Goal: Task Accomplishment & Management: Use online tool/utility

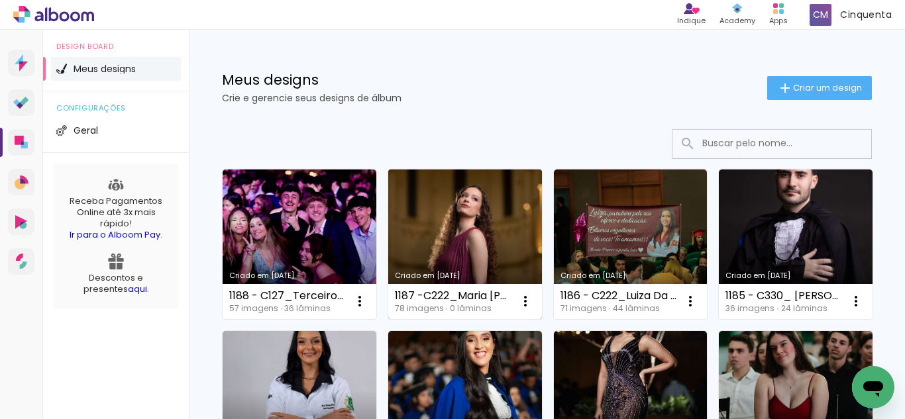
click at [493, 256] on link "Criado em [DATE]" at bounding box center [465, 245] width 154 height 150
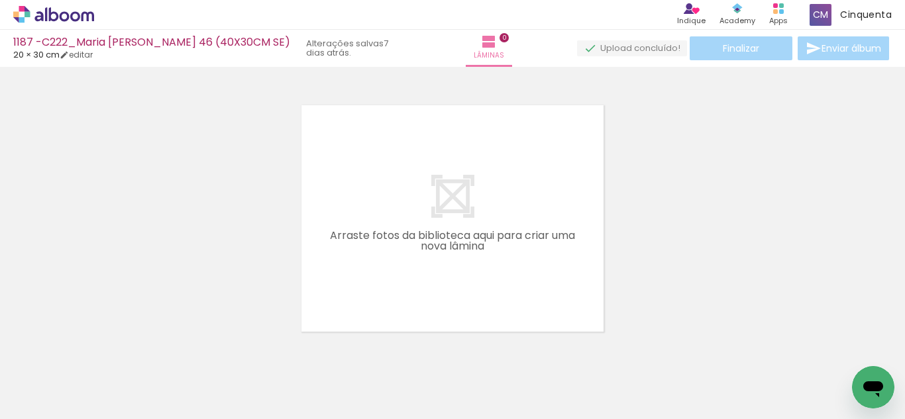
scroll to position [0, 2398]
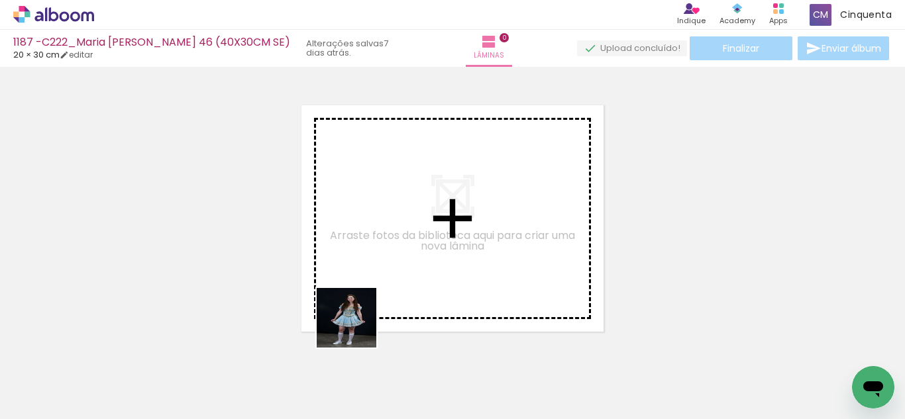
drag, startPoint x: 339, startPoint y: 366, endPoint x: 370, endPoint y: 344, distance: 37.5
click at [389, 286] on quentale-workspace at bounding box center [452, 209] width 905 height 419
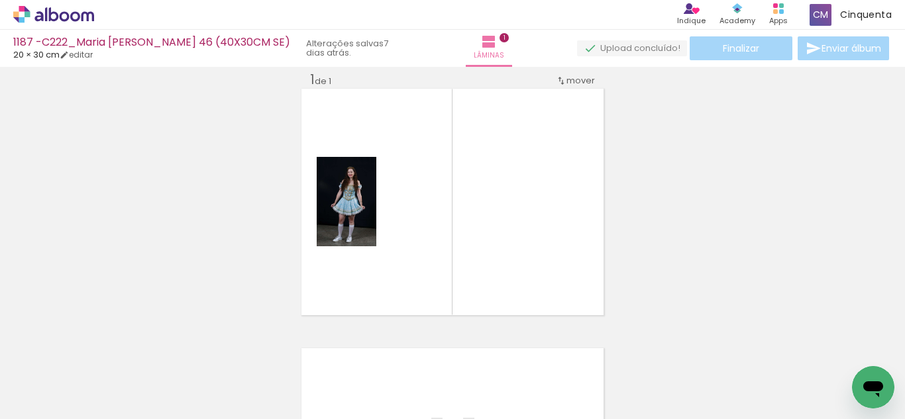
scroll to position [17, 0]
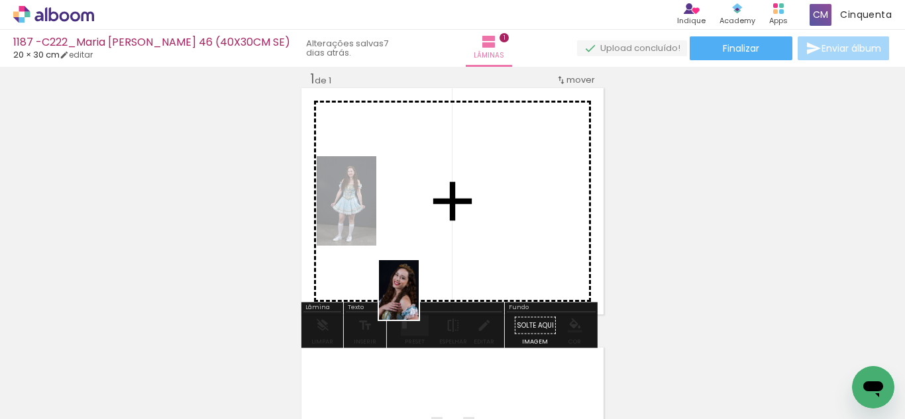
drag, startPoint x: 411, startPoint y: 392, endPoint x: 415, endPoint y: 300, distance: 92.2
click at [420, 276] on quentale-workspace at bounding box center [452, 209] width 905 height 419
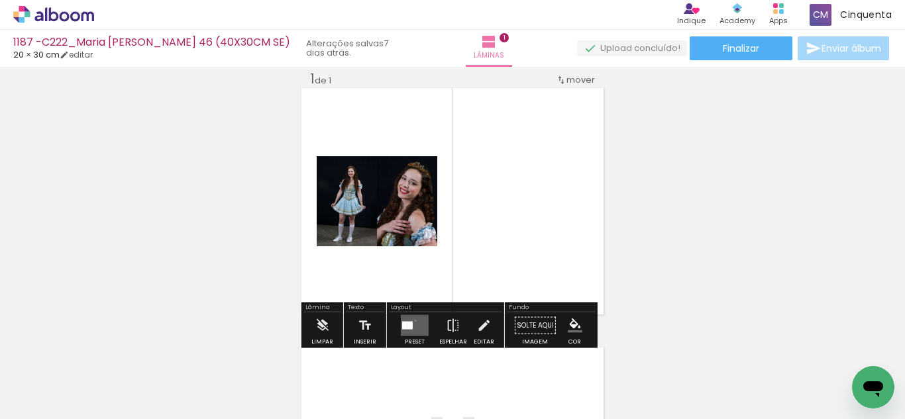
click at [411, 321] on quentale-layouter at bounding box center [415, 325] width 28 height 21
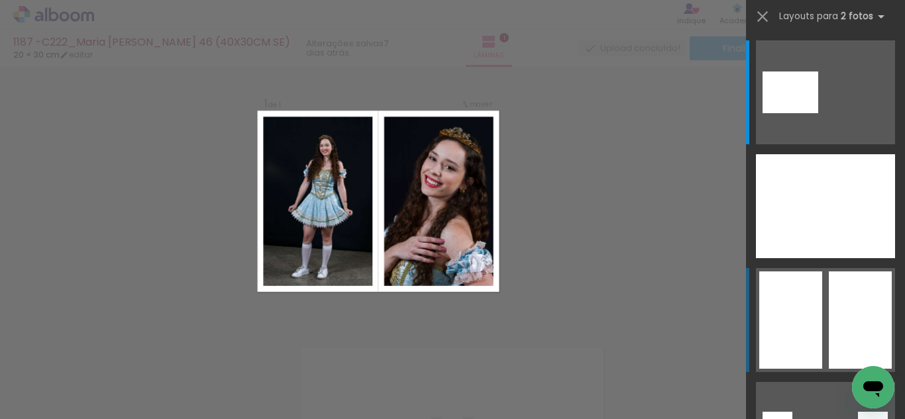
scroll to position [17, 0]
click at [801, 318] on div at bounding box center [790, 320] width 63 height 97
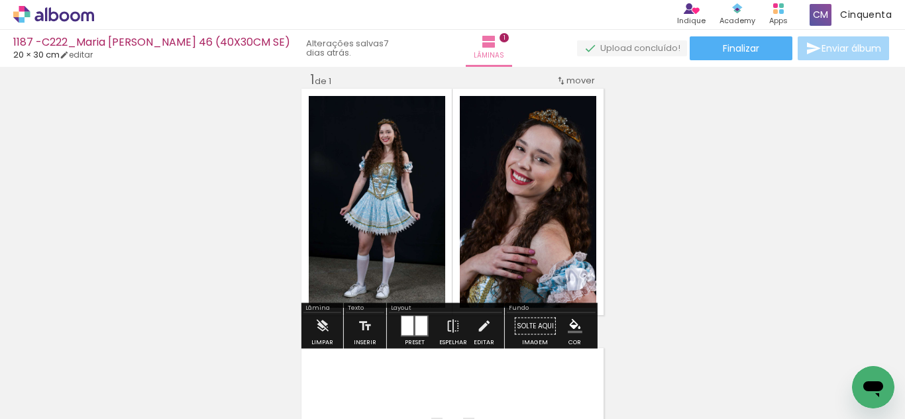
click at [570, 329] on iron-icon "color picker" at bounding box center [575, 326] width 15 height 15
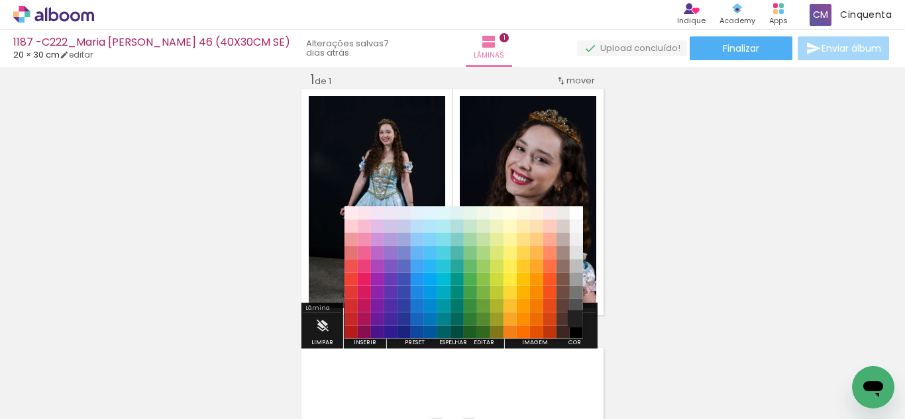
click at [572, 317] on paper-item "#212121" at bounding box center [576, 319] width 13 height 13
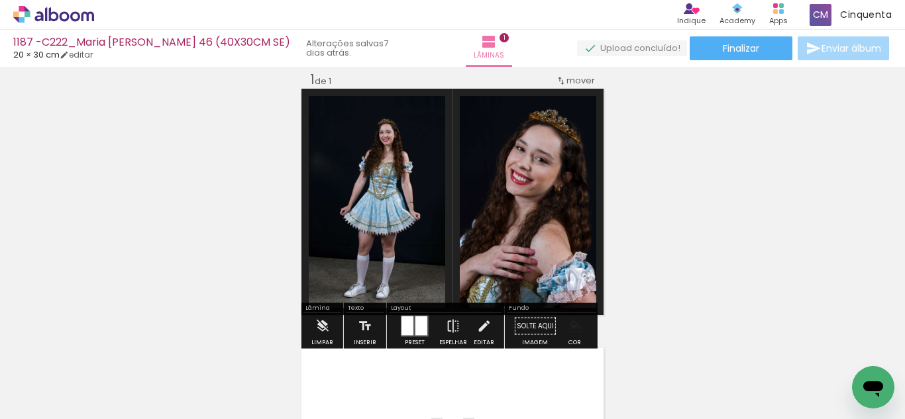
click at [574, 335] on paper-menu-button "#ffebee #ffcdd2 #ef9a9a #e57373 #ef5350 #f44336 #e53935 #d32f2f #c62828 #b71c1c…" at bounding box center [574, 326] width 25 height 25
click at [568, 327] on iron-icon "color picker" at bounding box center [575, 326] width 15 height 15
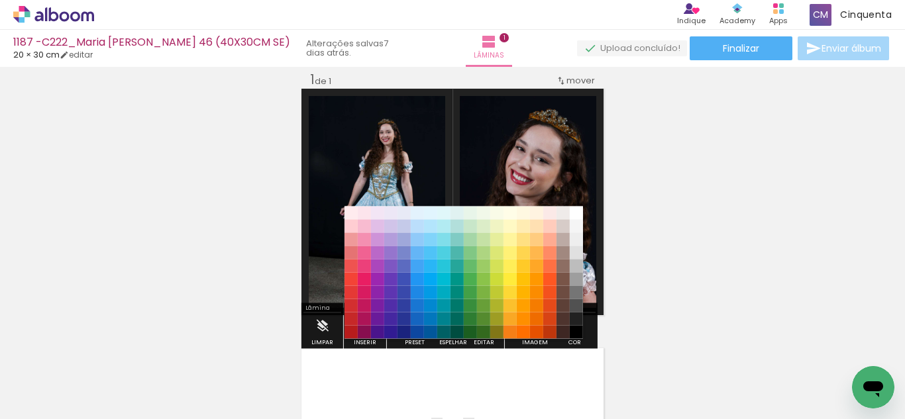
click at [572, 331] on paper-item "#000000" at bounding box center [576, 332] width 13 height 13
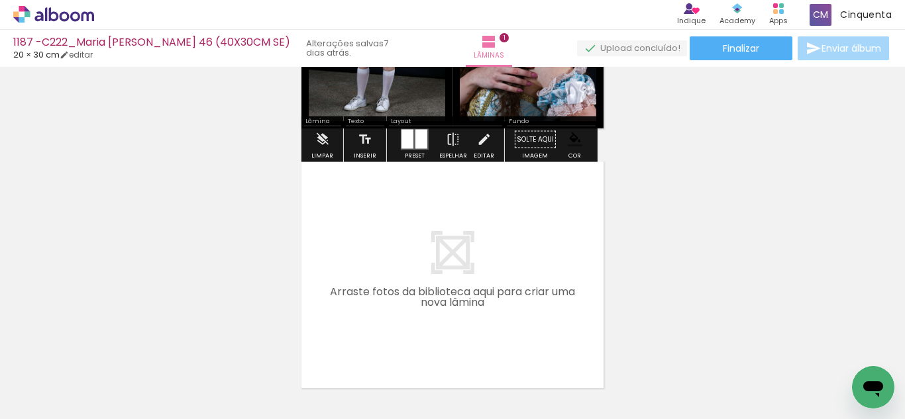
scroll to position [215, 0]
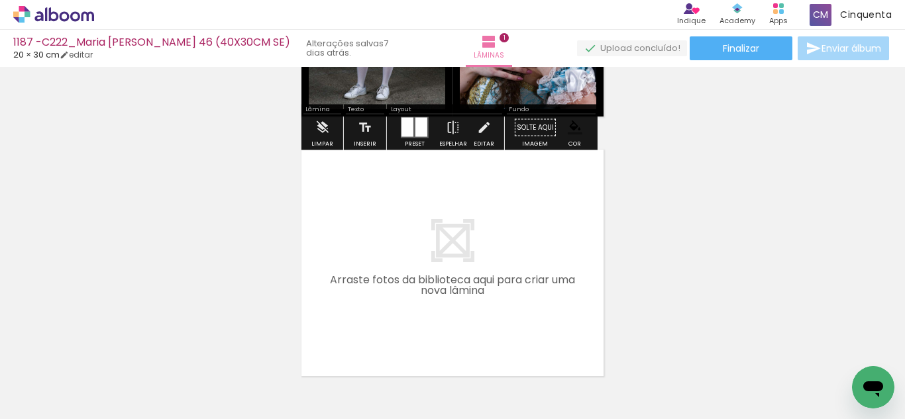
click at [33, 376] on input "Todas as fotos" at bounding box center [37, 379] width 50 height 11
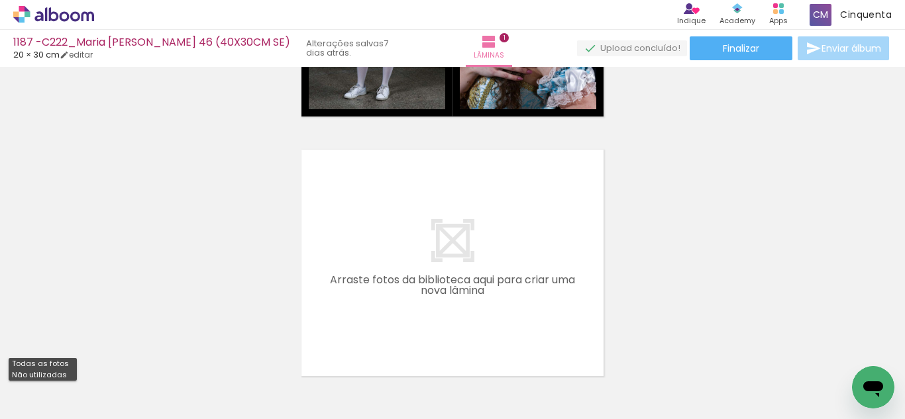
click at [0, 0] on slot "Não utilizadas" at bounding box center [0, 0] width 0 height 0
type input "Não utilizadas"
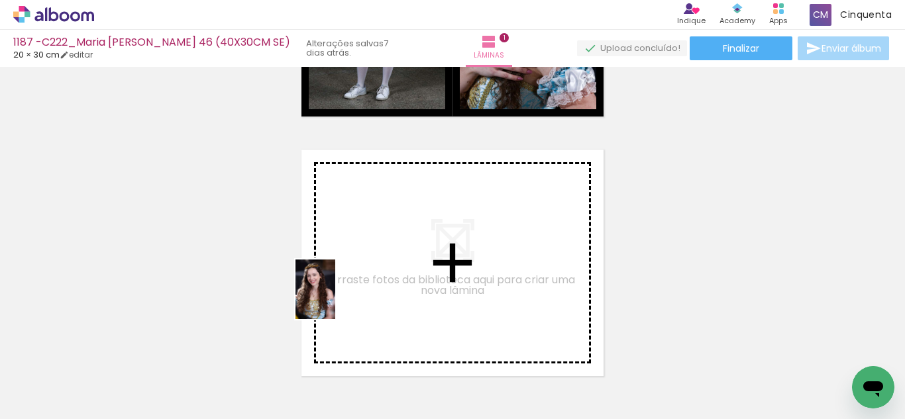
drag, startPoint x: 189, startPoint y: 391, endPoint x: 339, endPoint y: 293, distance: 179.3
click at [339, 293] on quentale-workspace at bounding box center [452, 209] width 905 height 419
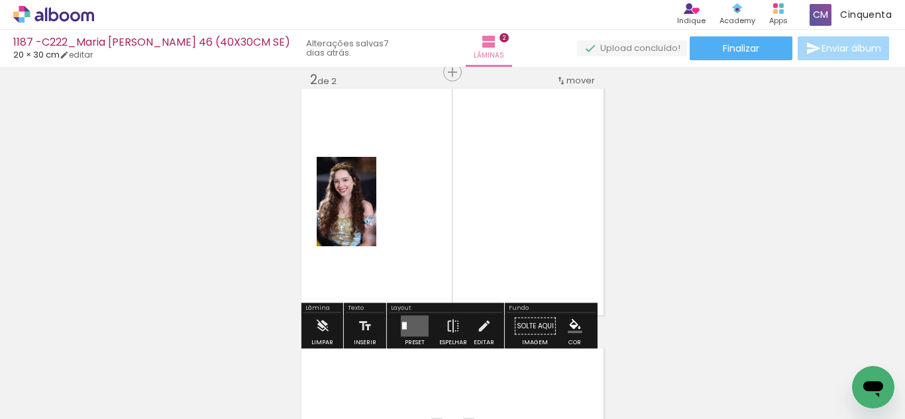
scroll to position [277, 0]
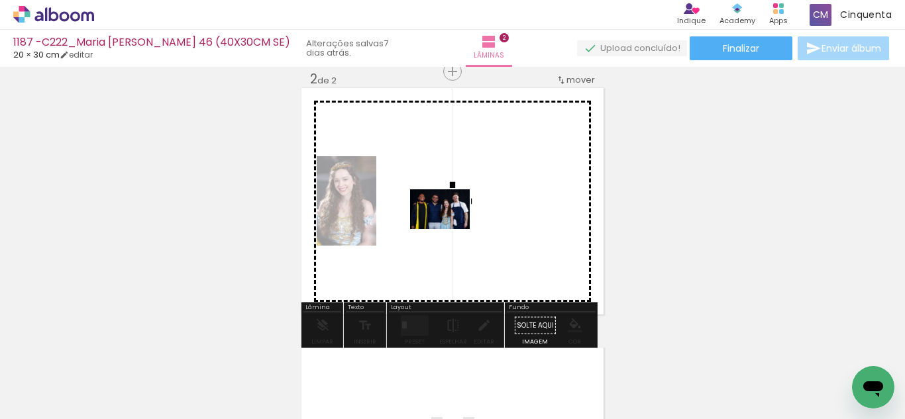
drag, startPoint x: 256, startPoint y: 383, endPoint x: 450, endPoint y: 229, distance: 247.6
click at [450, 229] on quentale-workspace at bounding box center [452, 209] width 905 height 419
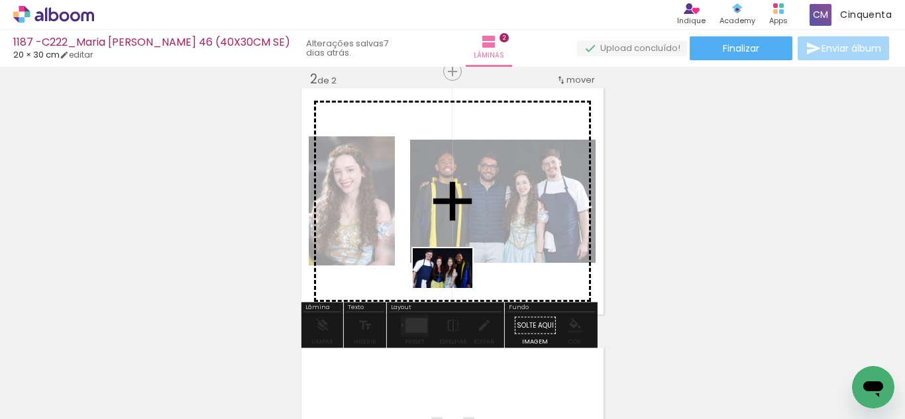
drag, startPoint x: 235, startPoint y: 386, endPoint x: 464, endPoint y: 281, distance: 252.0
click at [464, 281] on quentale-workspace at bounding box center [452, 209] width 905 height 419
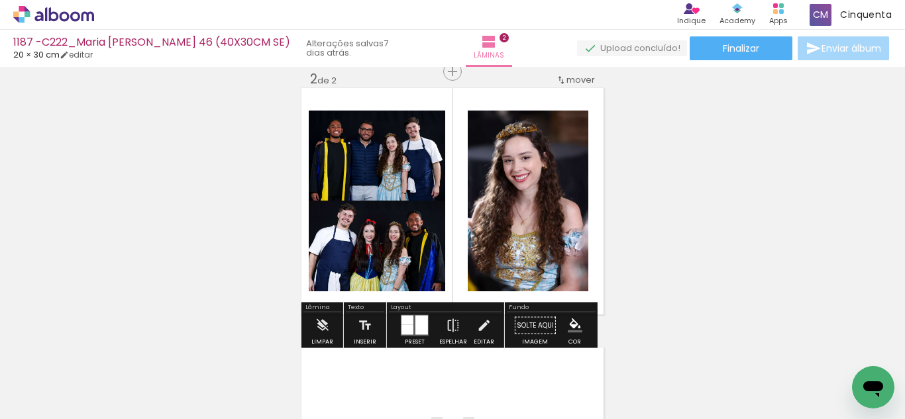
click at [404, 326] on div at bounding box center [407, 330] width 12 height 10
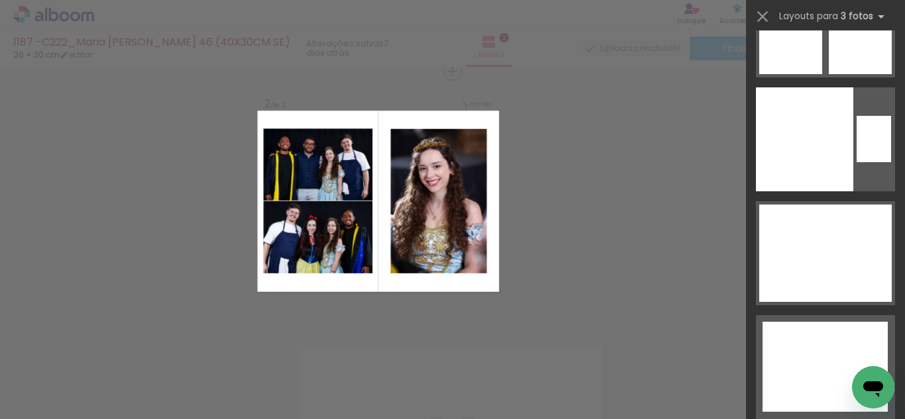
drag, startPoint x: 898, startPoint y: 46, endPoint x: 27, endPoint y: 1, distance: 872.2
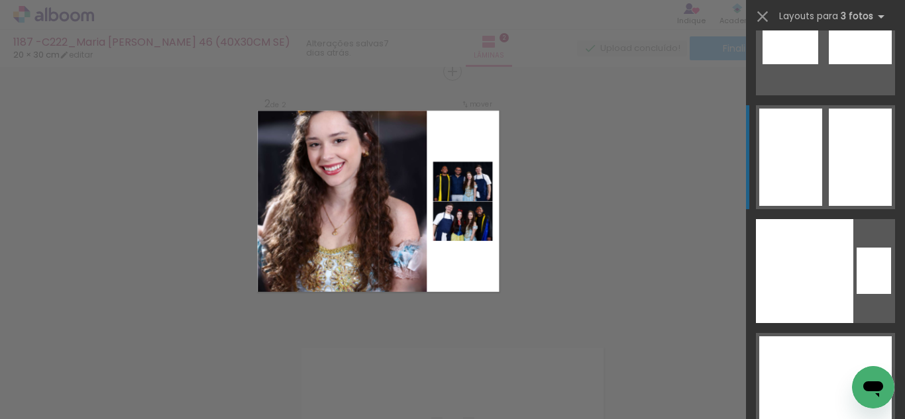
scroll to position [24317, 0]
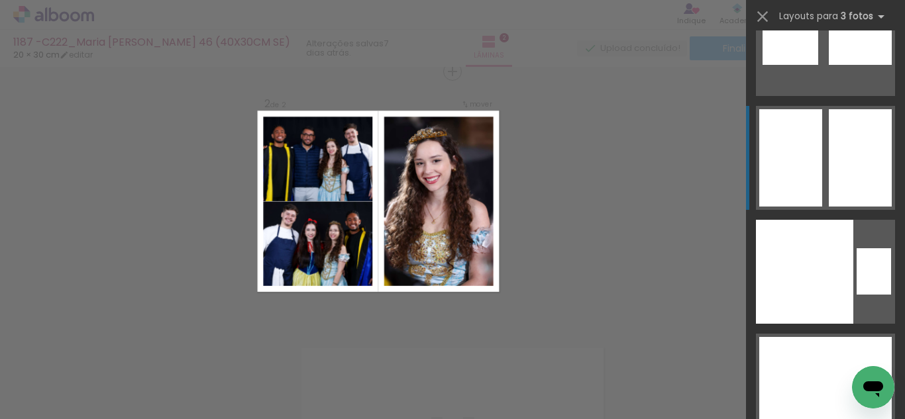
click at [783, 141] on div at bounding box center [790, 133] width 63 height 48
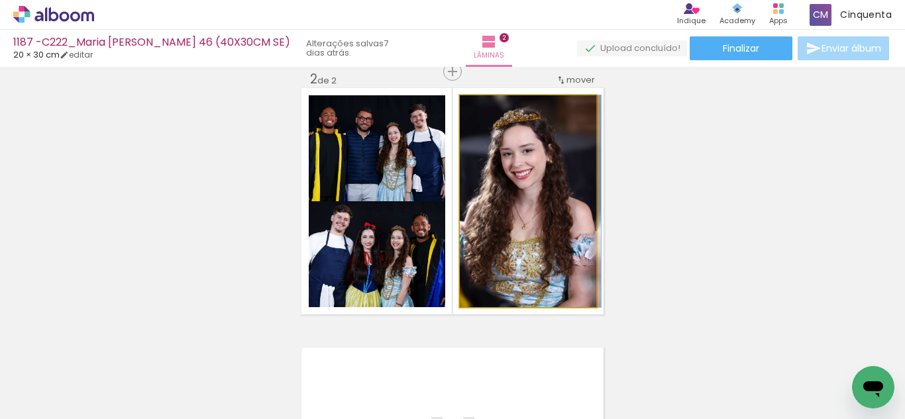
drag, startPoint x: 546, startPoint y: 220, endPoint x: 560, endPoint y: 218, distance: 14.7
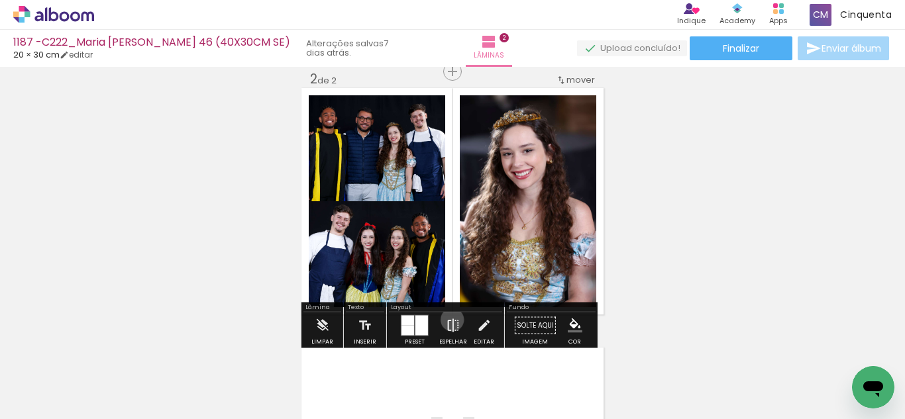
click at [449, 320] on iron-icon at bounding box center [453, 326] width 15 height 26
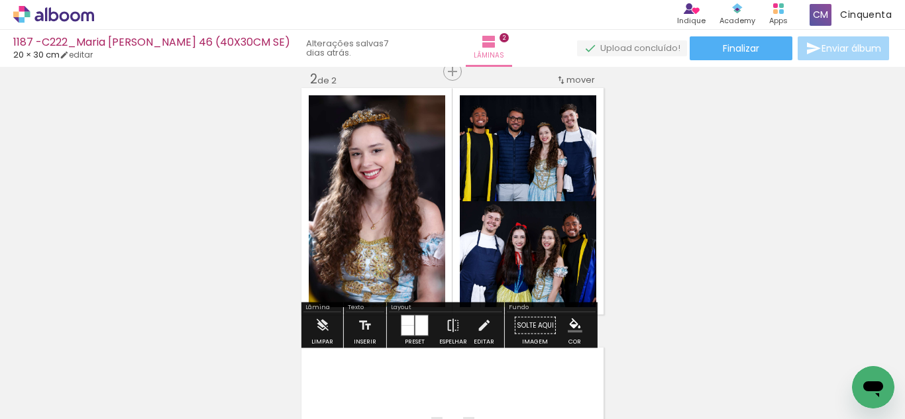
click at [576, 325] on iron-icon "color picker" at bounding box center [575, 326] width 15 height 15
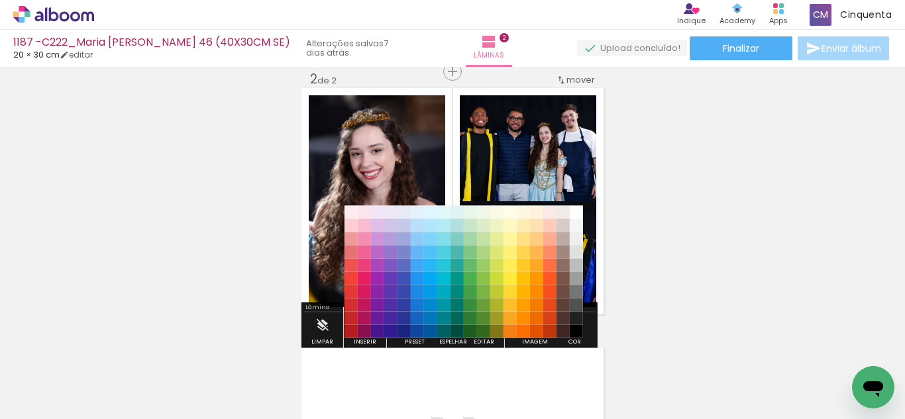
click at [571, 319] on paper-item "#212121" at bounding box center [576, 318] width 13 height 13
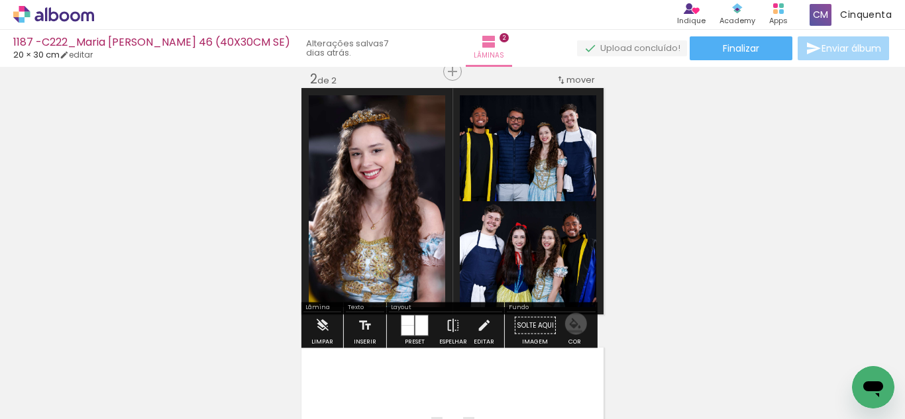
click at [571, 324] on iron-icon "color picker" at bounding box center [575, 326] width 15 height 15
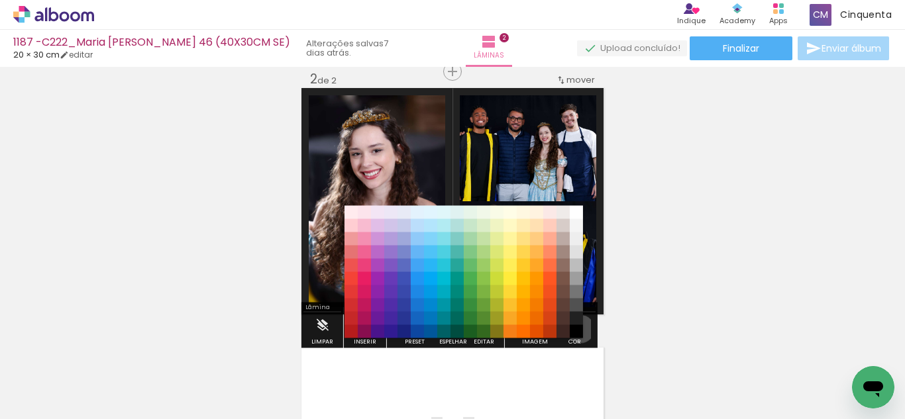
click at [576, 329] on paper-item "#000000" at bounding box center [576, 331] width 13 height 13
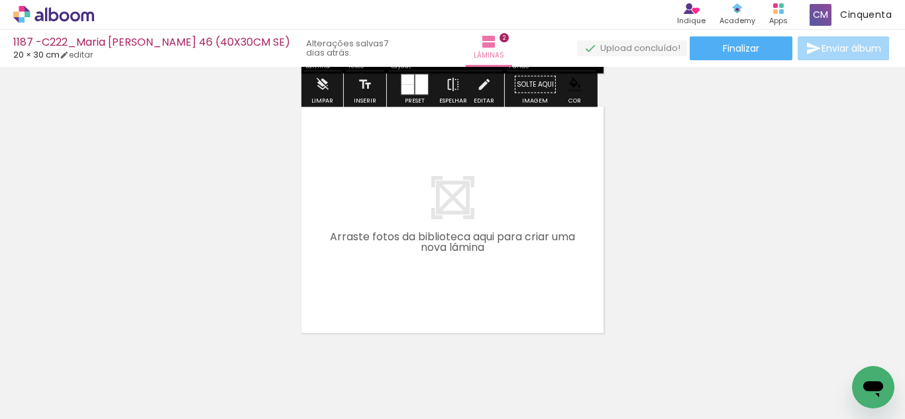
scroll to position [542, 0]
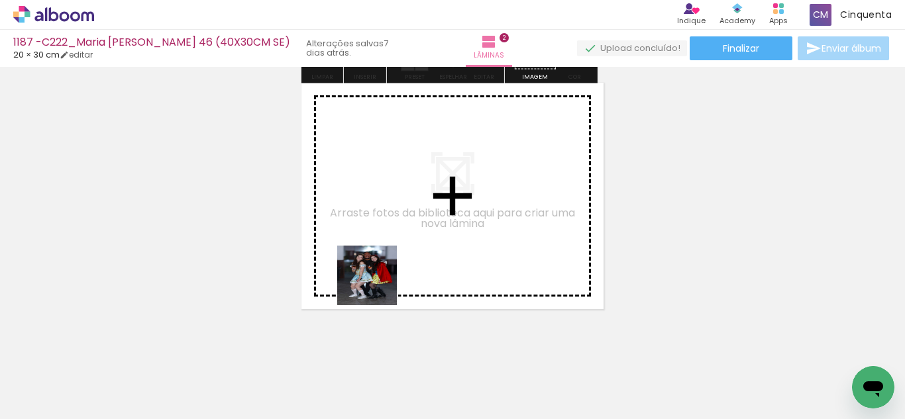
drag, startPoint x: 476, startPoint y: 385, endPoint x: 370, endPoint y: 278, distance: 150.4
click at [370, 278] on quentale-workspace at bounding box center [452, 209] width 905 height 419
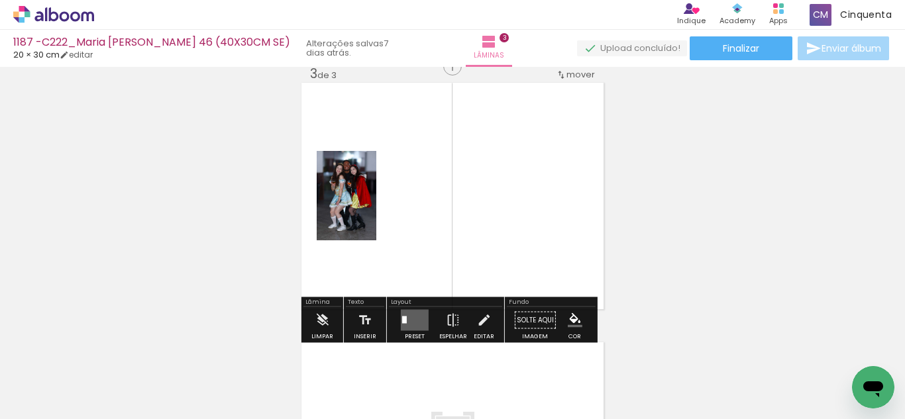
scroll to position [537, 0]
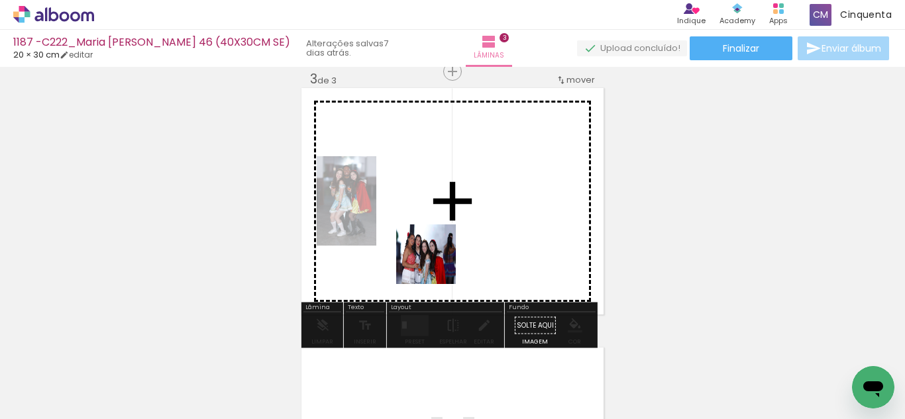
drag, startPoint x: 405, startPoint y: 370, endPoint x: 385, endPoint y: 317, distance: 56.8
click at [443, 231] on quentale-workspace at bounding box center [452, 209] width 905 height 419
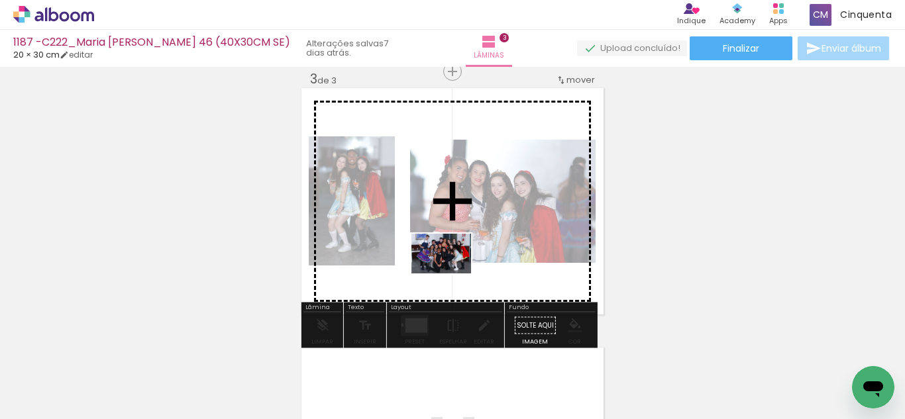
drag, startPoint x: 339, startPoint y: 378, endPoint x: 474, endPoint y: 283, distance: 164.5
click at [478, 266] on quentale-workspace at bounding box center [452, 209] width 905 height 419
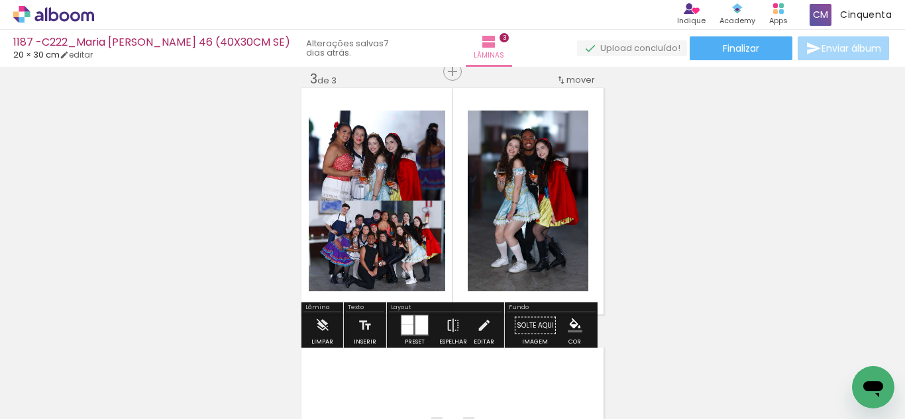
click at [411, 319] on quentale-layouter at bounding box center [415, 325] width 28 height 21
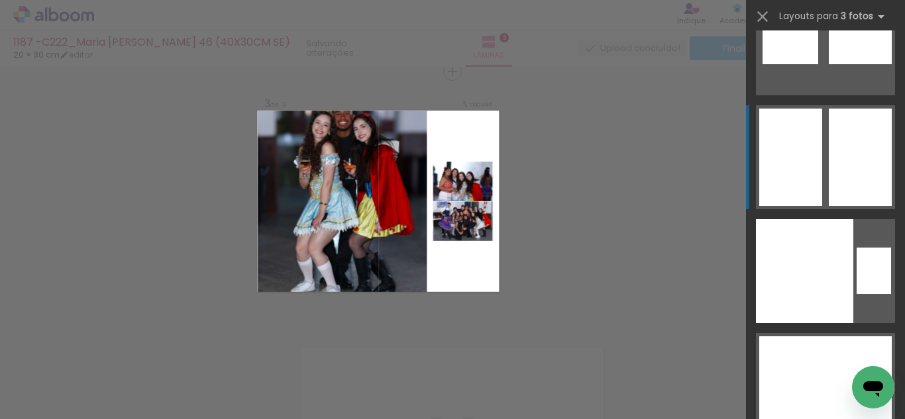
scroll to position [24317, 0]
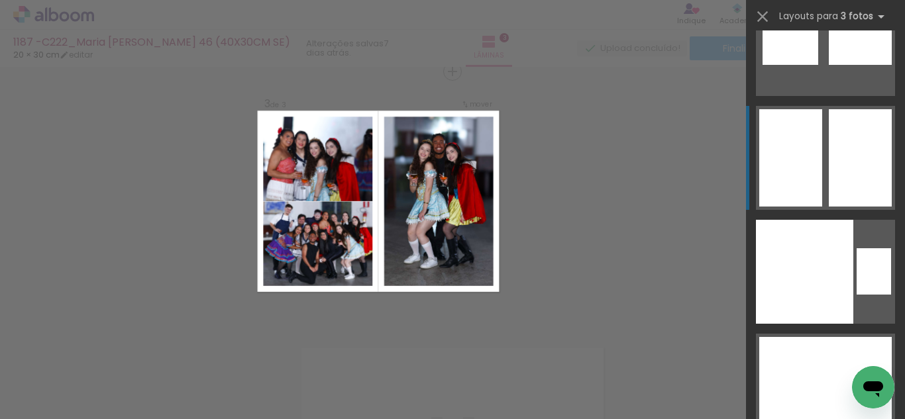
click at [806, 152] on div at bounding box center [790, 133] width 63 height 48
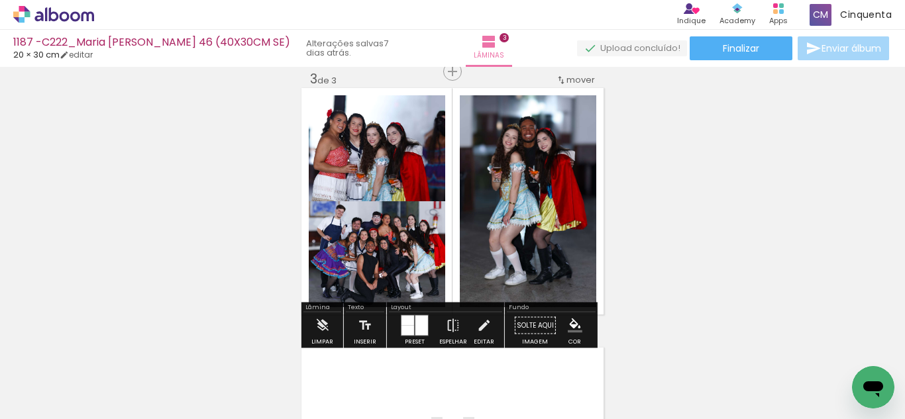
click at [562, 329] on paper-menu-button "#ffebee #ffcdd2 #ef9a9a #e57373 #ef5350 #f44336 #e53935 #d32f2f #c62828 #b71c1c…" at bounding box center [574, 325] width 25 height 25
click at [570, 322] on iron-icon "color picker" at bounding box center [575, 326] width 15 height 15
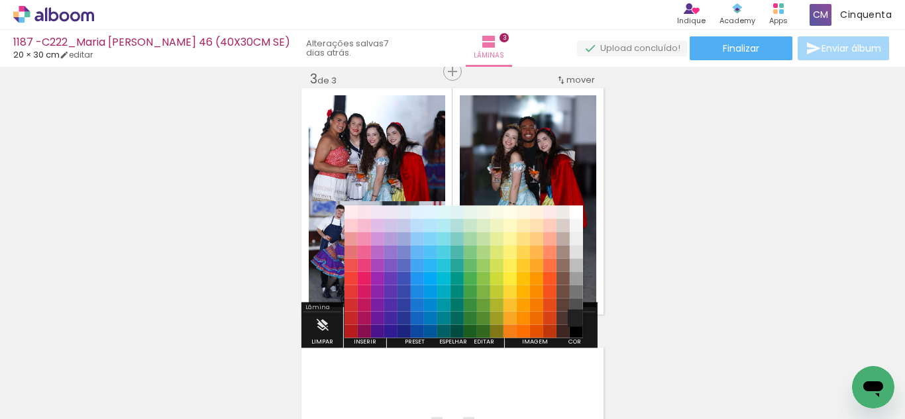
click at [572, 317] on paper-item "#212121" at bounding box center [576, 318] width 13 height 13
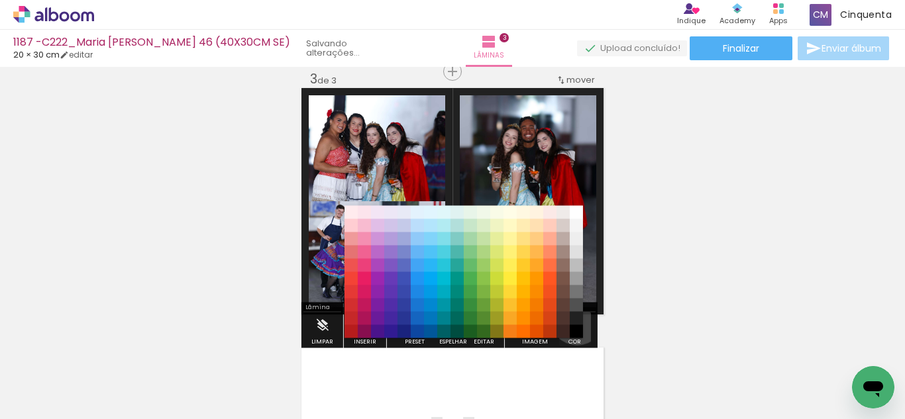
click at [572, 326] on iron-icon "color picker" at bounding box center [575, 326] width 15 height 15
click at [572, 329] on paper-item "#000000" at bounding box center [576, 331] width 13 height 13
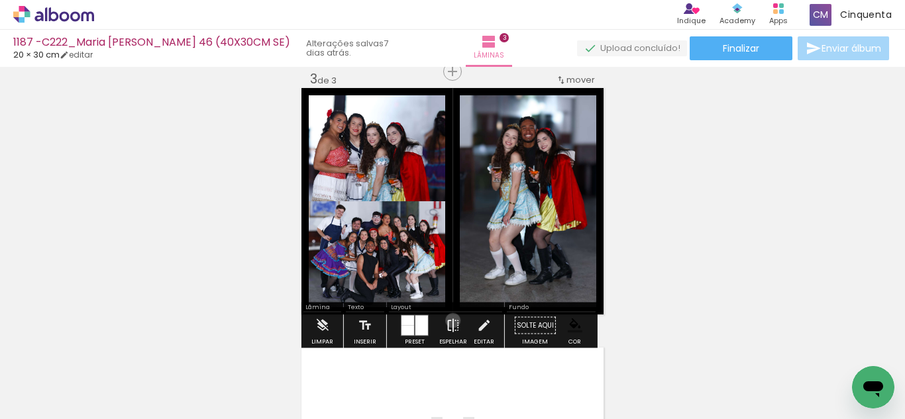
click at [450, 321] on iron-icon at bounding box center [453, 326] width 15 height 26
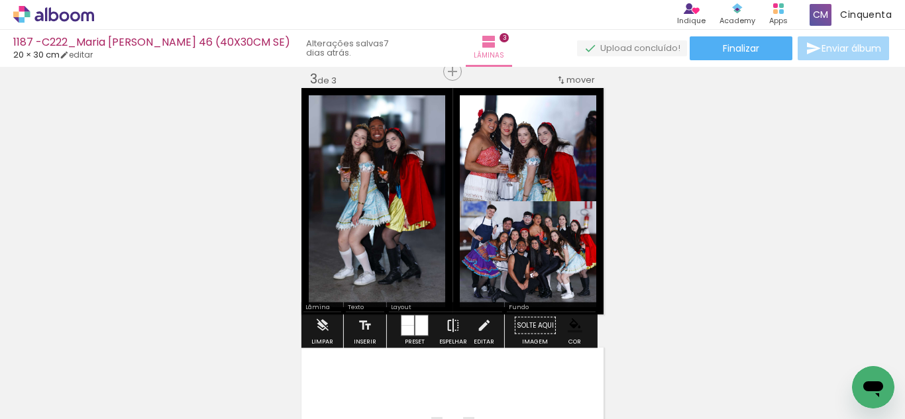
click at [446, 320] on iron-icon at bounding box center [453, 326] width 15 height 26
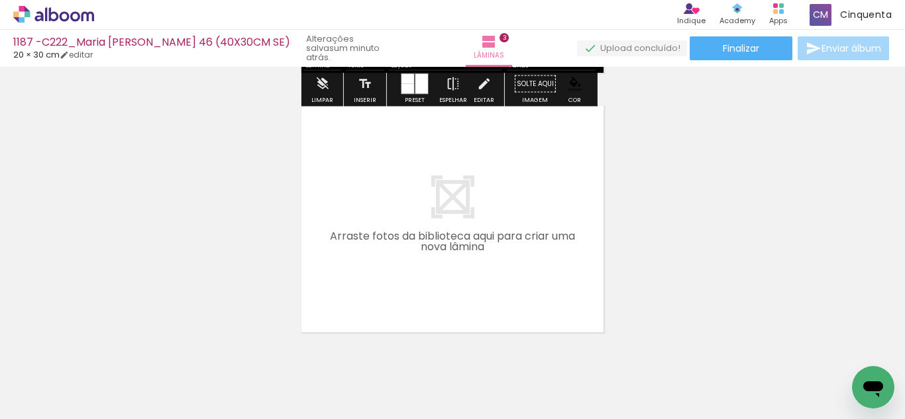
scroll to position [802, 0]
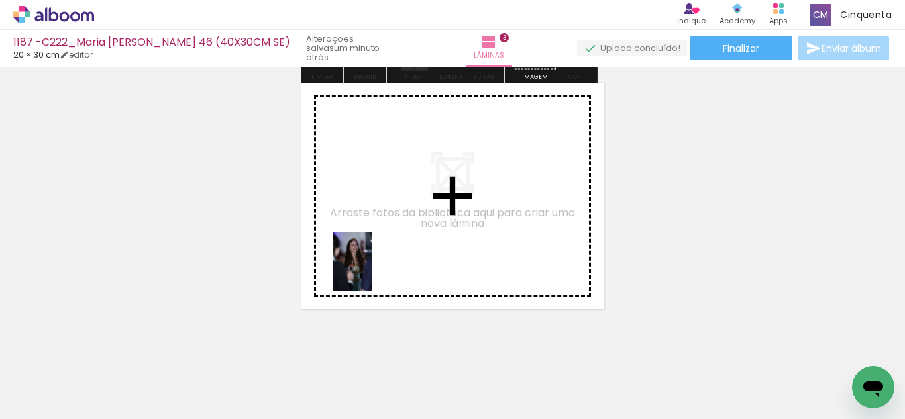
drag, startPoint x: 256, startPoint y: 386, endPoint x: 372, endPoint y: 272, distance: 163.5
click at [372, 272] on quentale-workspace at bounding box center [452, 209] width 905 height 419
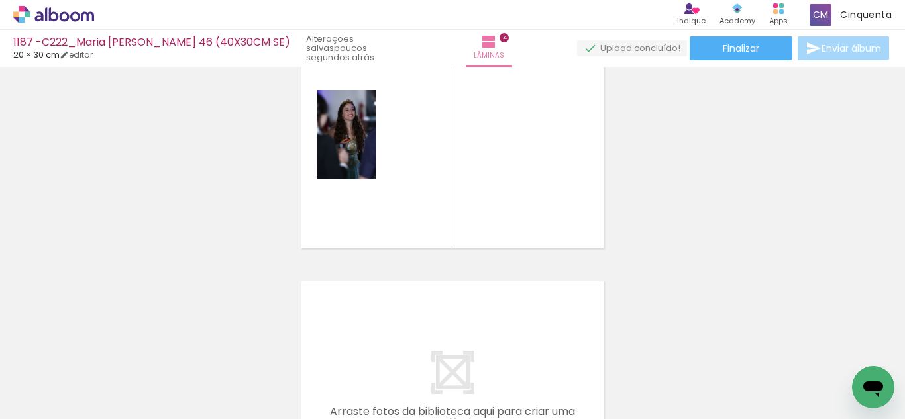
scroll to position [0, 719]
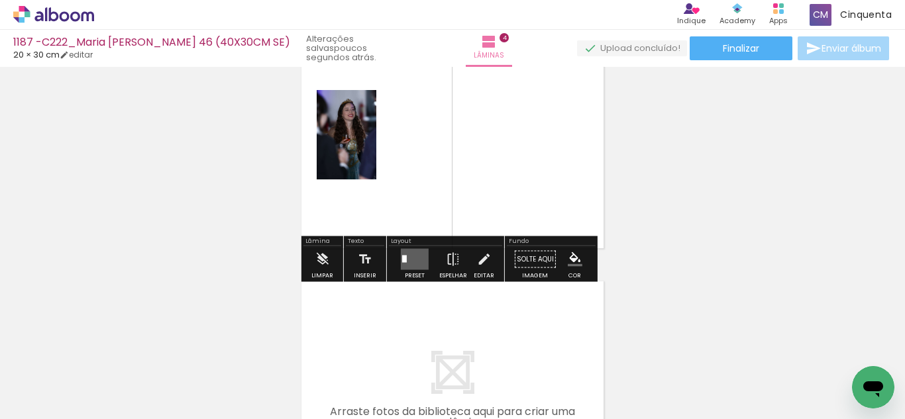
click at [417, 258] on quentale-layouter at bounding box center [415, 259] width 28 height 21
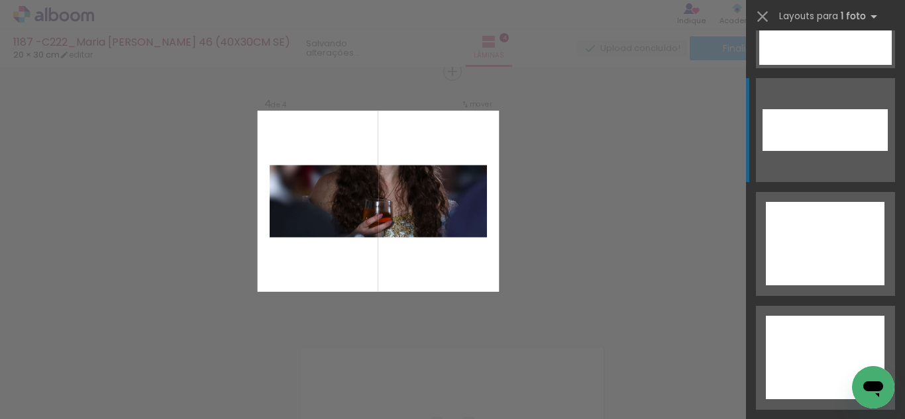
scroll to position [6135, 0]
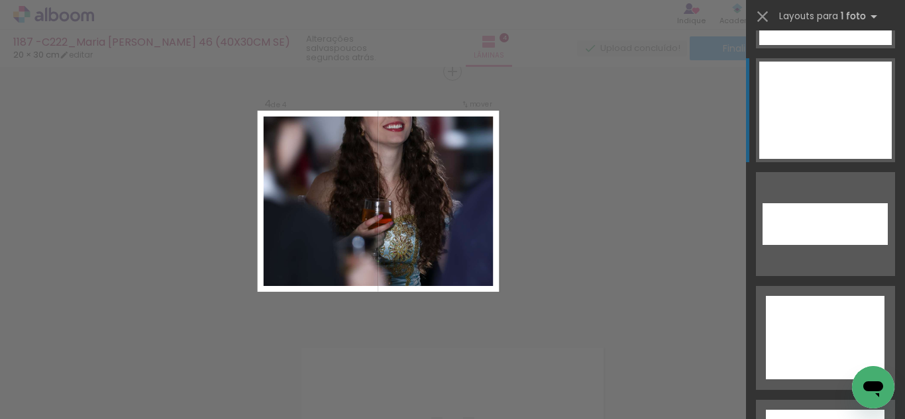
click at [799, 113] on div at bounding box center [825, 110] width 132 height 97
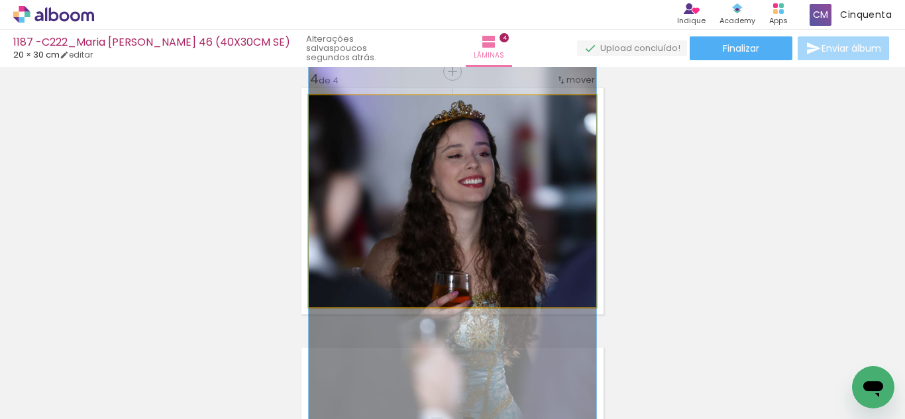
drag, startPoint x: 497, startPoint y: 215, endPoint x: 568, endPoint y: 290, distance: 103.6
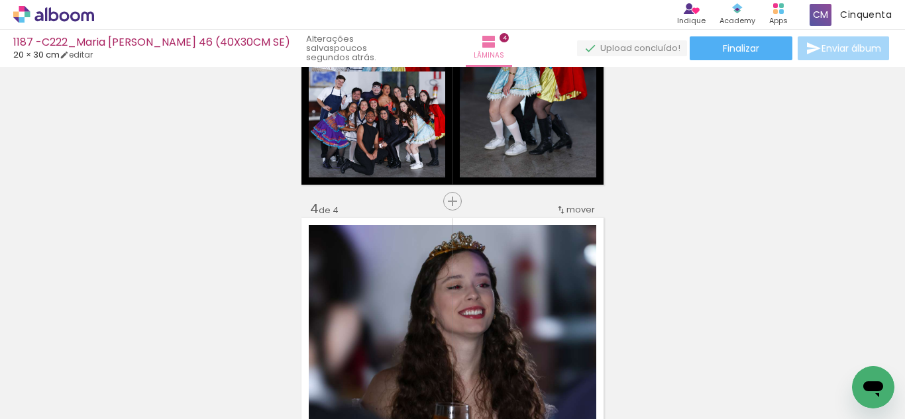
scroll to position [664, 0]
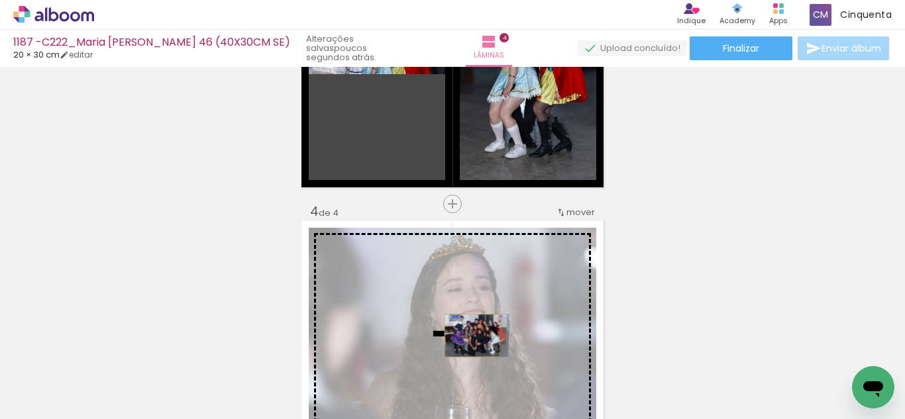
drag, startPoint x: 411, startPoint y: 156, endPoint x: 467, endPoint y: 336, distance: 188.1
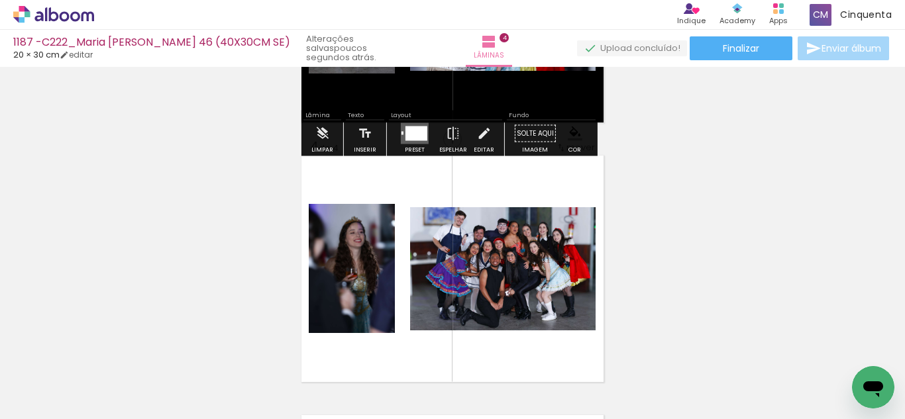
scroll to position [730, 0]
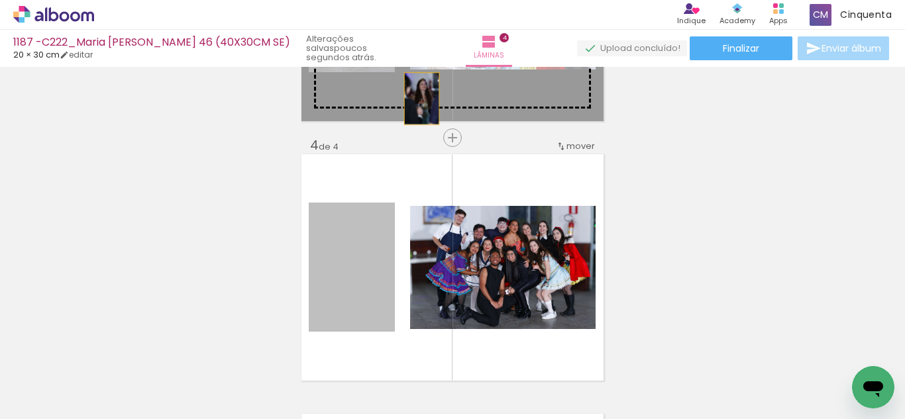
drag, startPoint x: 372, startPoint y: 284, endPoint x: 417, endPoint y: 99, distance: 190.9
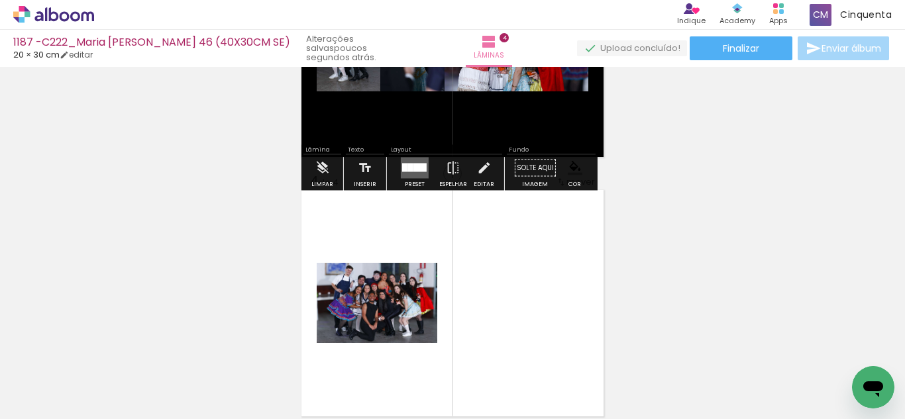
scroll to position [664, 0]
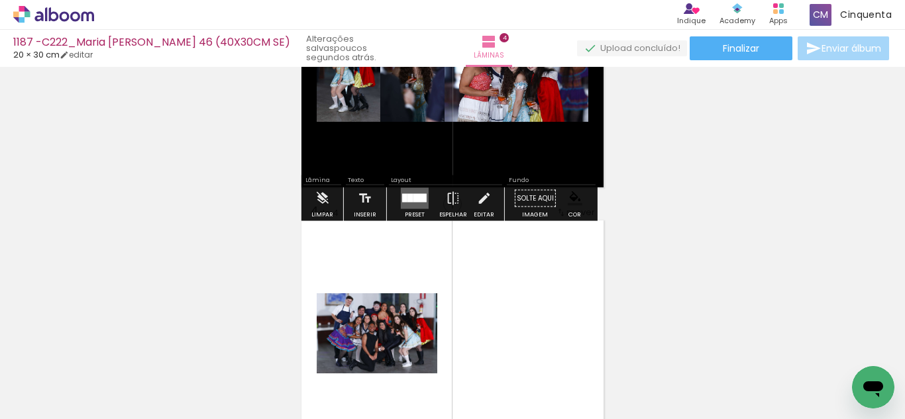
click at [413, 195] on div at bounding box center [419, 198] width 13 height 9
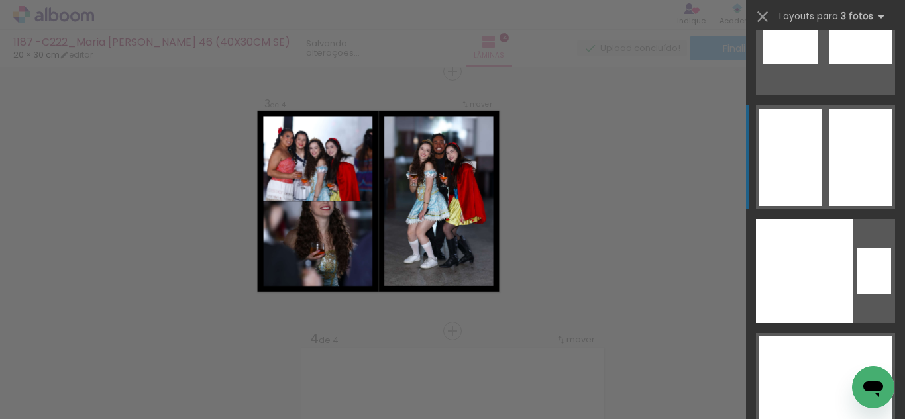
scroll to position [24317, 0]
click at [817, 147] on div at bounding box center [790, 133] width 63 height 48
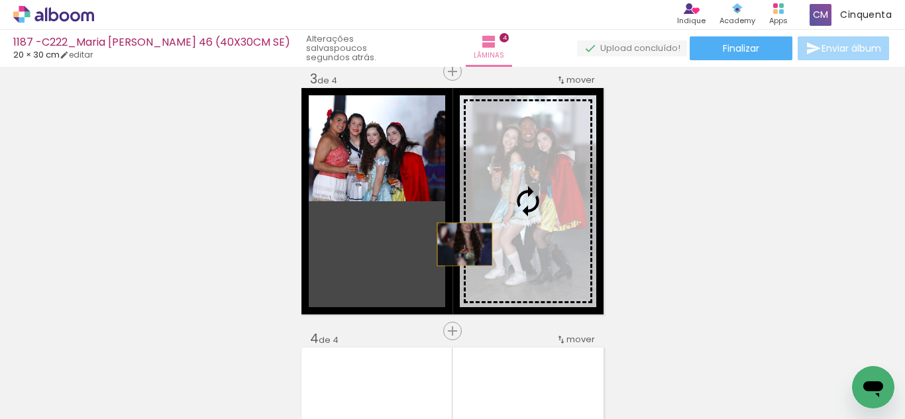
drag, startPoint x: 403, startPoint y: 246, endPoint x: 505, endPoint y: 228, distance: 103.0
click at [0, 0] on slot at bounding box center [0, 0] width 0 height 0
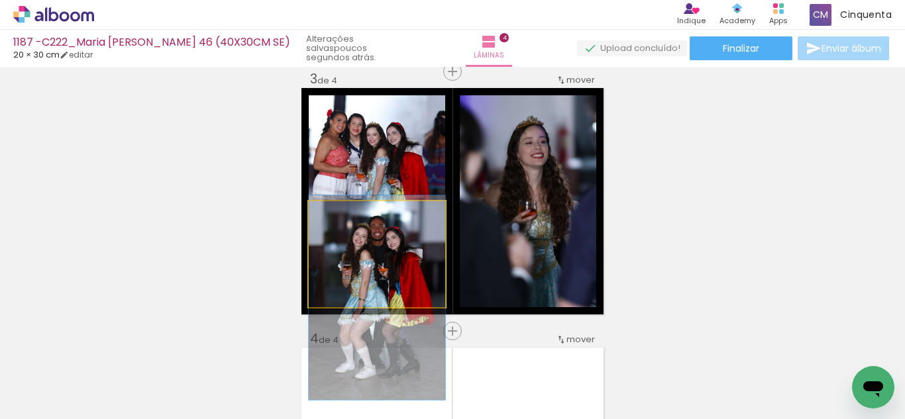
drag, startPoint x: 388, startPoint y: 241, endPoint x: 395, endPoint y: 285, distance: 44.3
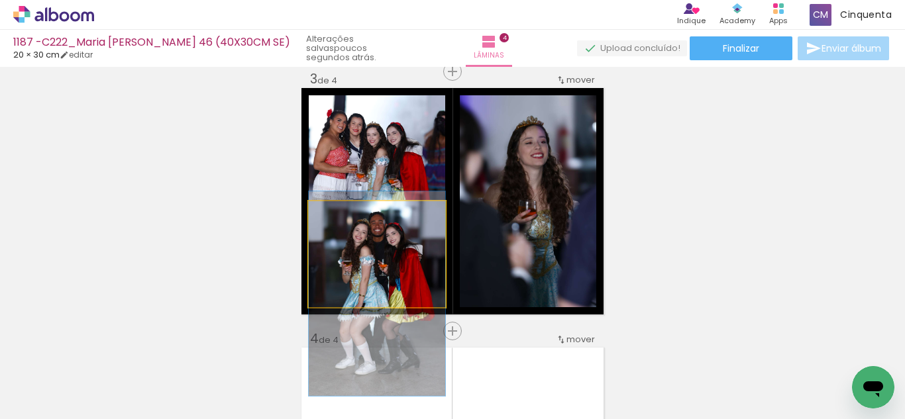
drag, startPoint x: 380, startPoint y: 267, endPoint x: 364, endPoint y: 262, distance: 16.8
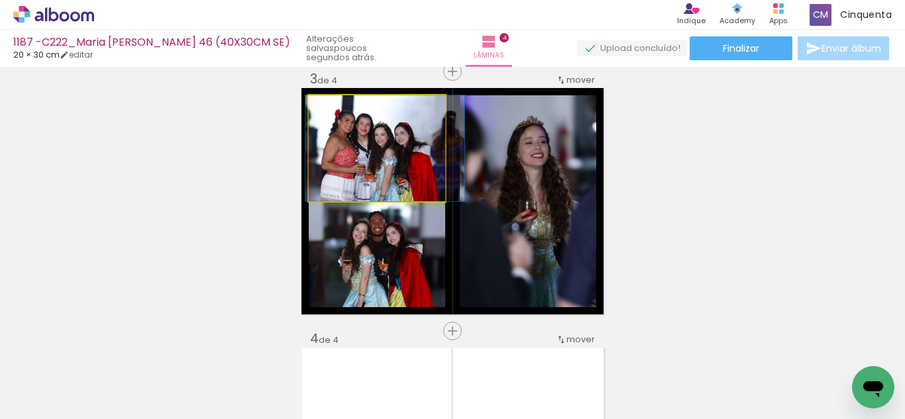
drag, startPoint x: 349, startPoint y: 163, endPoint x: 357, endPoint y: 170, distance: 10.8
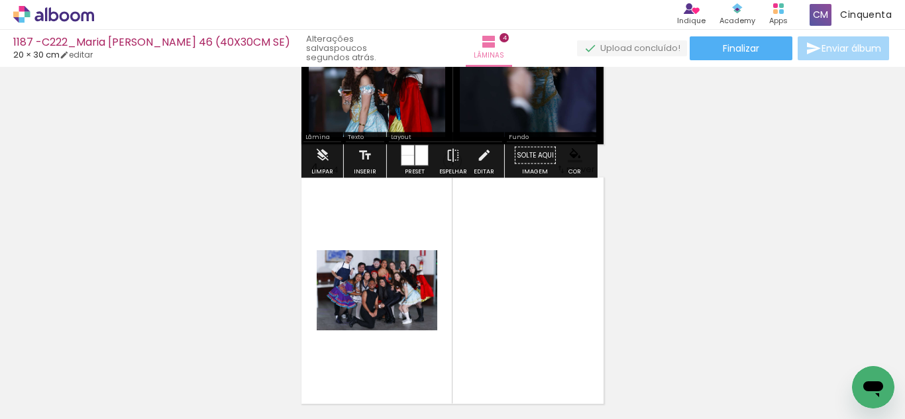
scroll to position [802, 0]
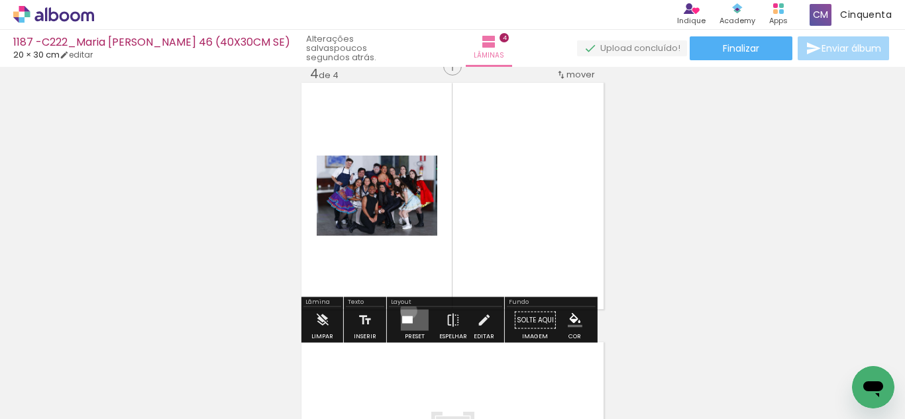
click at [404, 311] on quentale-layouter at bounding box center [415, 320] width 28 height 21
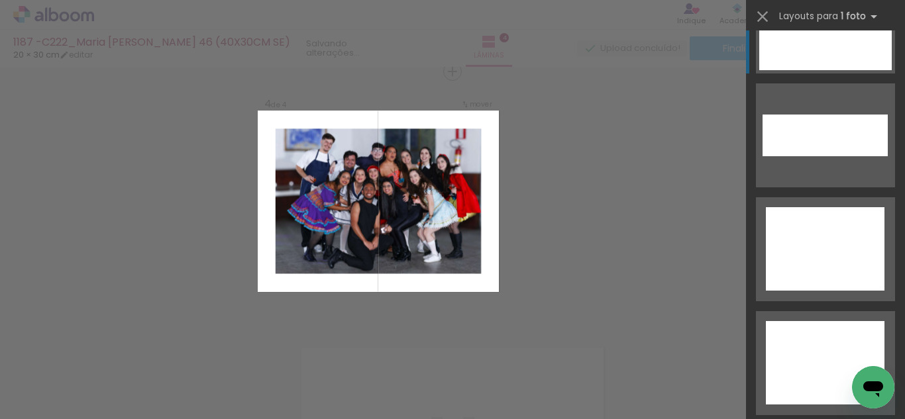
scroll to position [6135, 0]
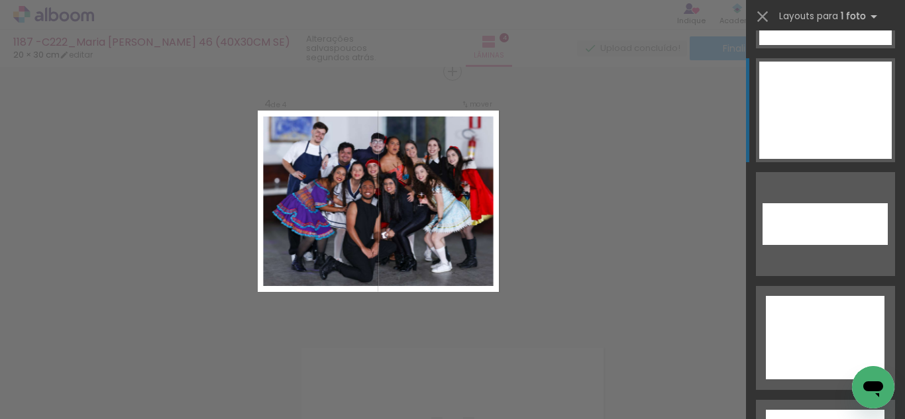
click at [821, 106] on div at bounding box center [825, 110] width 132 height 97
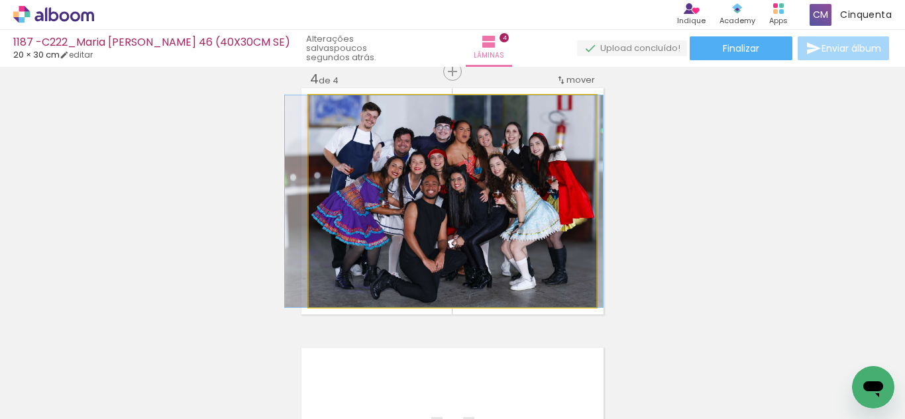
drag, startPoint x: 395, startPoint y: 188, endPoint x: 389, endPoint y: 190, distance: 6.9
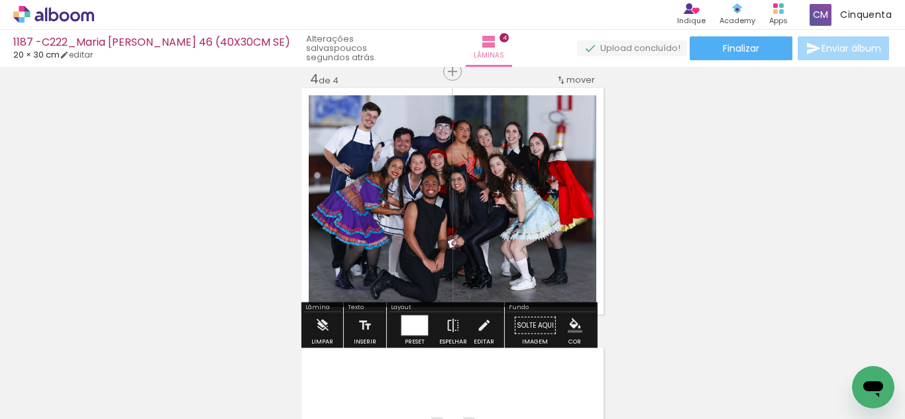
click at [576, 325] on iron-icon "color picker" at bounding box center [575, 326] width 15 height 15
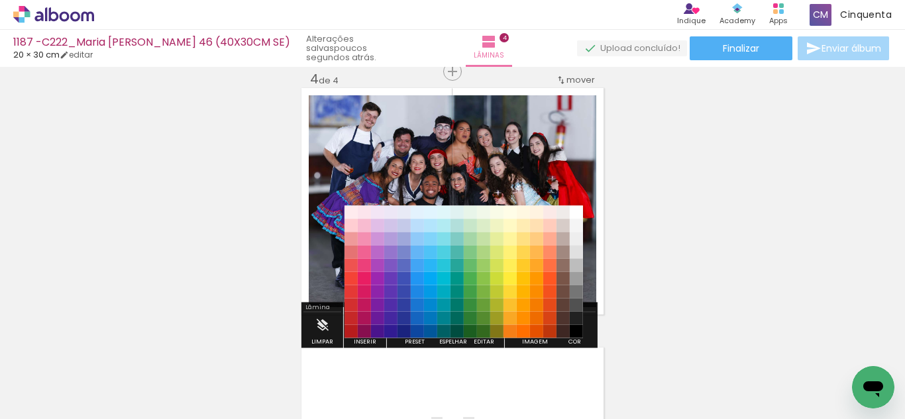
click at [576, 320] on paper-item "#212121" at bounding box center [576, 318] width 13 height 13
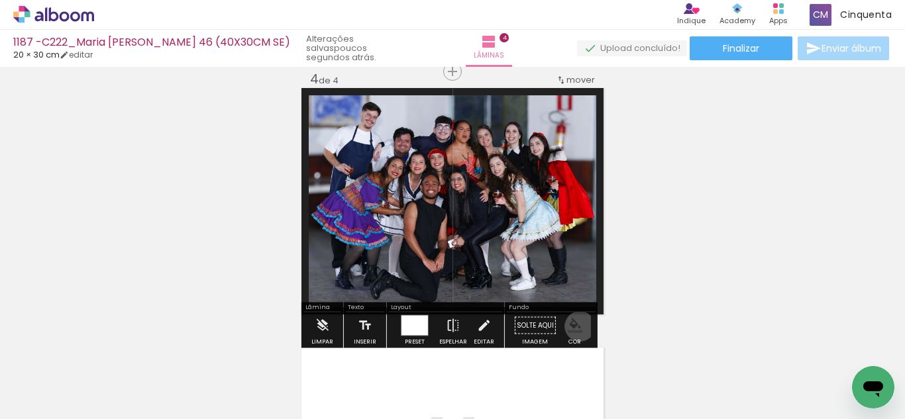
click at [575, 326] on iron-icon "color picker" at bounding box center [575, 326] width 15 height 15
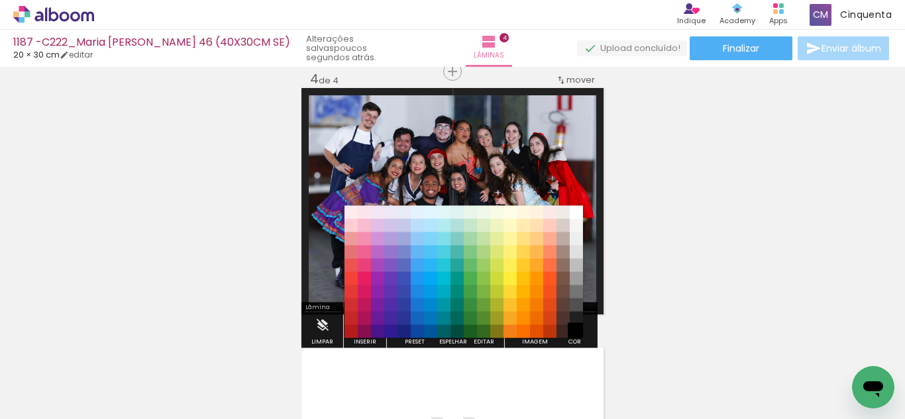
click at [577, 333] on paper-item "#000000" at bounding box center [576, 331] width 13 height 13
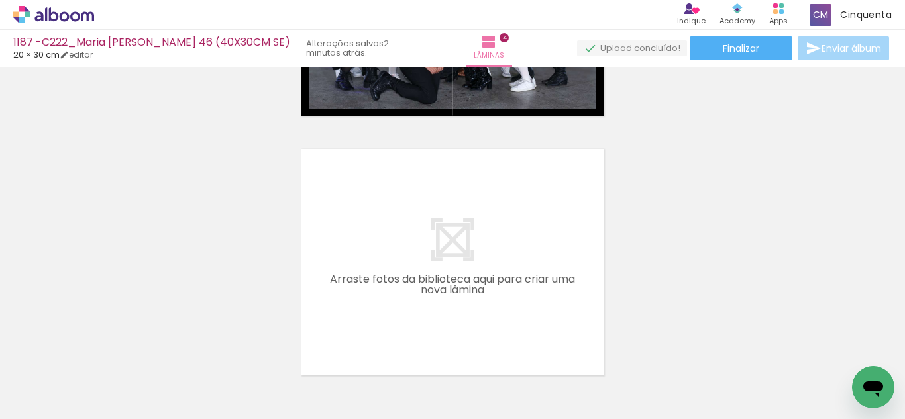
scroll to position [0, 3888]
drag, startPoint x: 429, startPoint y: 386, endPoint x: 425, endPoint y: 377, distance: 10.1
click at [425, 377] on div at bounding box center [399, 375] width 66 height 44
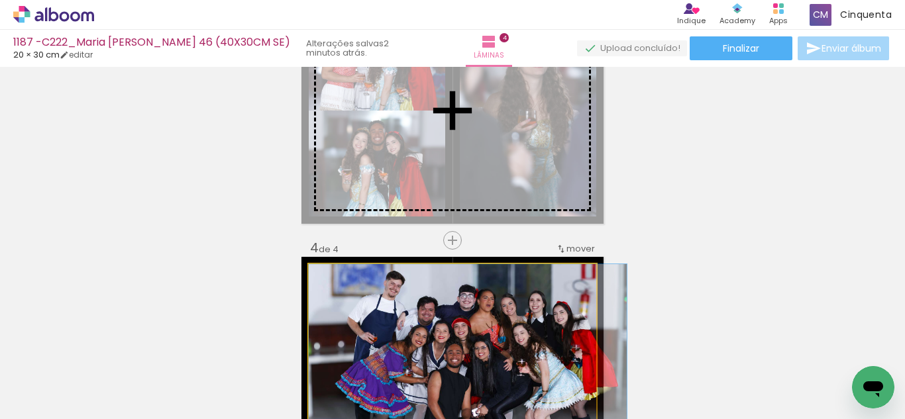
scroll to position [598, 0]
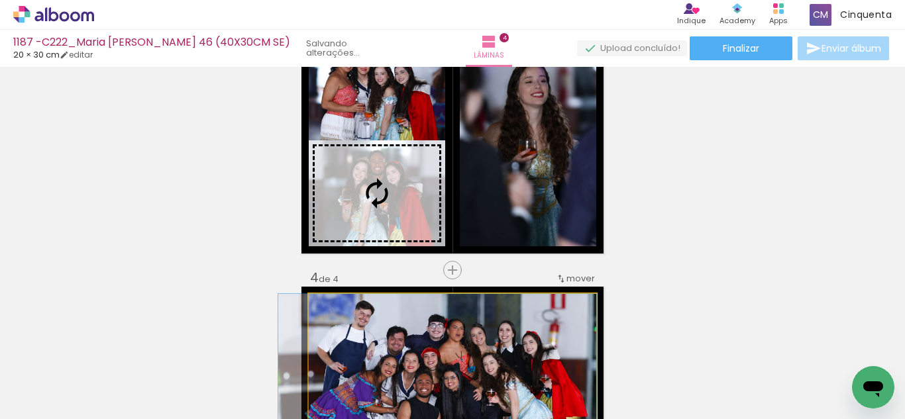
drag, startPoint x: 423, startPoint y: 304, endPoint x: 412, endPoint y: 189, distance: 115.1
click at [412, 189] on div "Inserir lâmina 1 de 4 Inserir lâmina 2 de 4 Inserir lâmina 3 de 4 Inserir lâmin…" at bounding box center [452, 123] width 905 height 1299
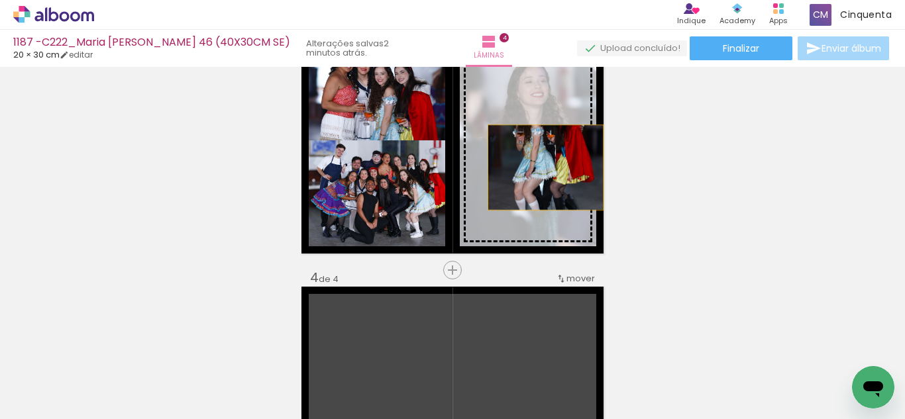
drag, startPoint x: 441, startPoint y: 326, endPoint x: 541, endPoint y: 168, distance: 186.9
click at [541, 168] on div "Inserir lâmina 1 de 4 Inserir lâmina 2 de 4 Inserir lâmina 3 de 4 Inserir lâmin…" at bounding box center [452, 123] width 905 height 1299
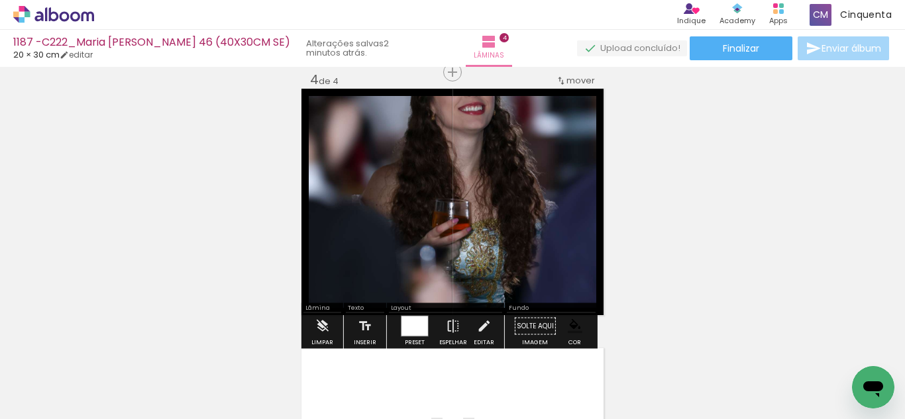
scroll to position [796, 0]
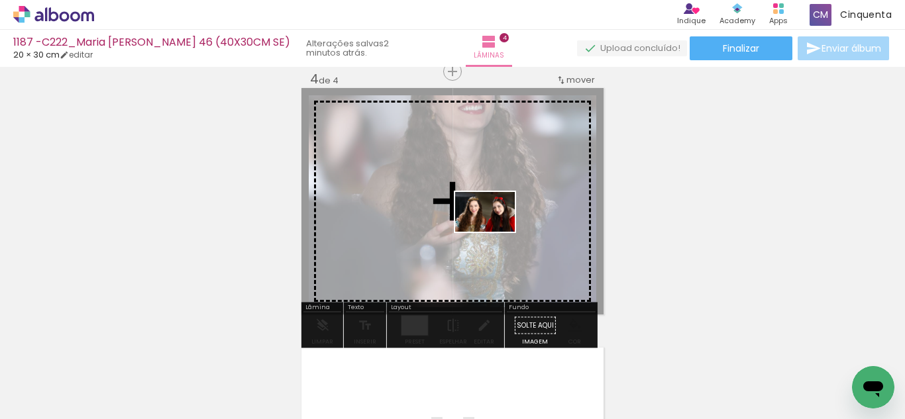
drag, startPoint x: 413, startPoint y: 383, endPoint x: 495, endPoint y: 232, distance: 171.6
click at [495, 232] on quentale-workspace at bounding box center [452, 209] width 905 height 419
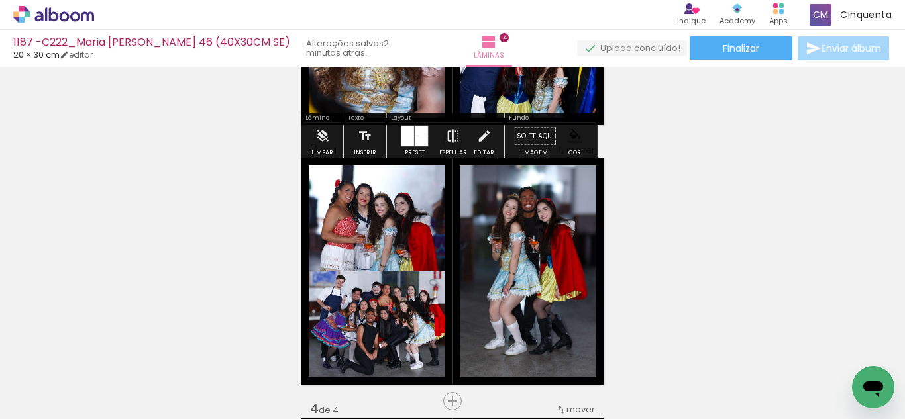
scroll to position [465, 0]
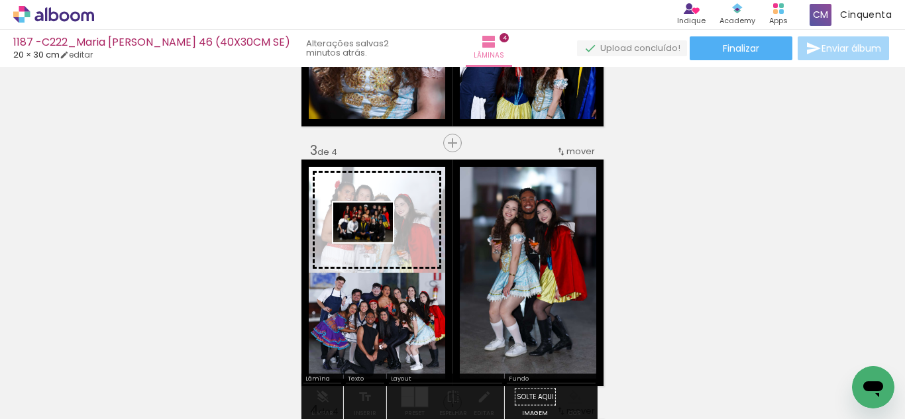
drag, startPoint x: 419, startPoint y: 384, endPoint x: 373, endPoint y: 242, distance: 148.9
click at [373, 242] on quentale-workspace at bounding box center [452, 209] width 905 height 419
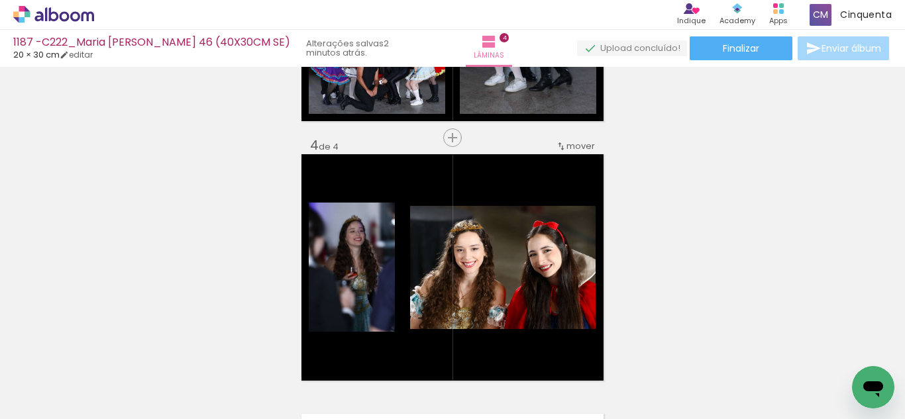
scroll to position [0, 2197]
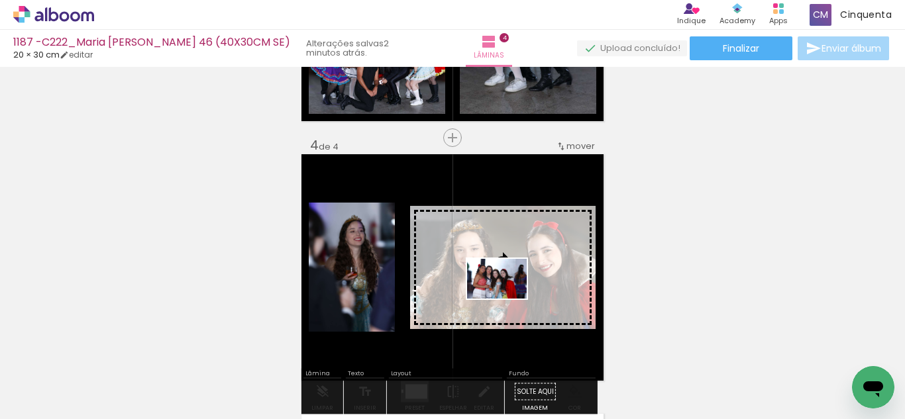
drag, startPoint x: 472, startPoint y: 390, endPoint x: 507, endPoint y: 299, distance: 97.3
click at [507, 299] on quentale-workspace at bounding box center [452, 209] width 905 height 419
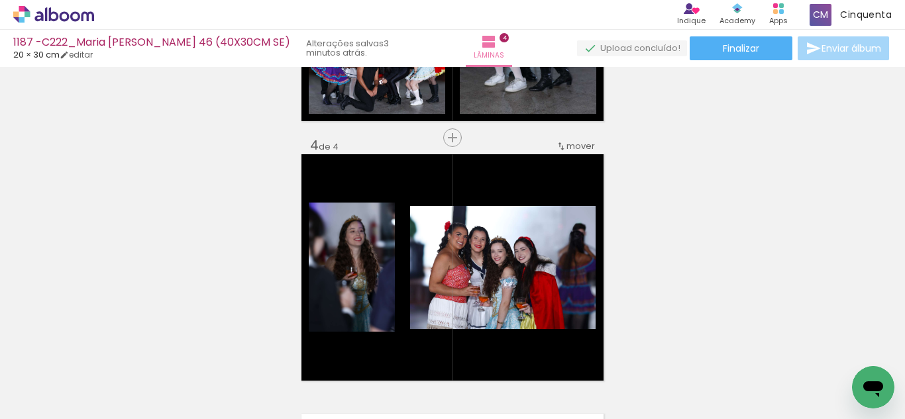
scroll to position [0, 3529]
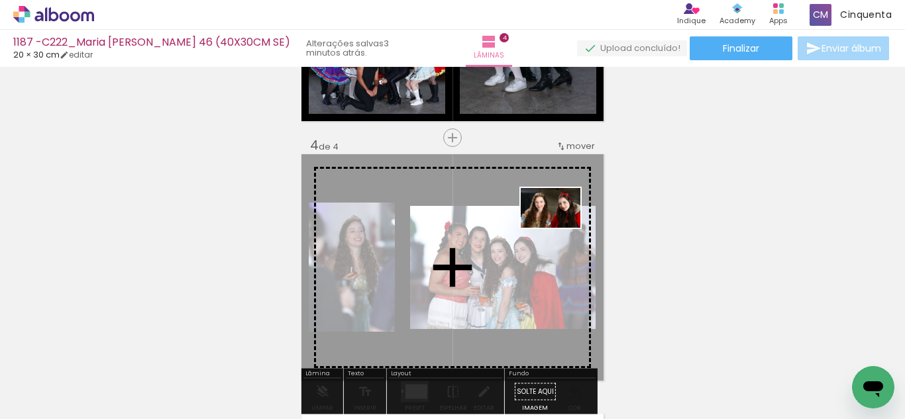
drag, startPoint x: 768, startPoint y: 386, endPoint x: 550, endPoint y: 225, distance: 271.3
click at [552, 226] on quentale-workspace at bounding box center [452, 209] width 905 height 419
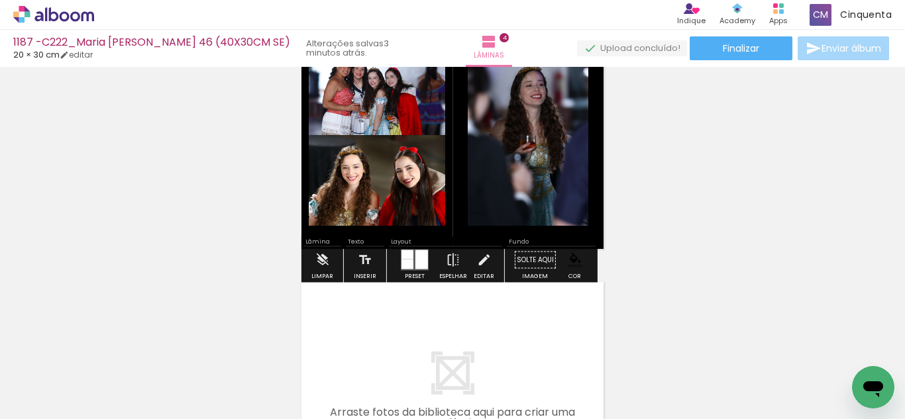
scroll to position [862, 0]
click at [422, 260] on div at bounding box center [421, 259] width 13 height 19
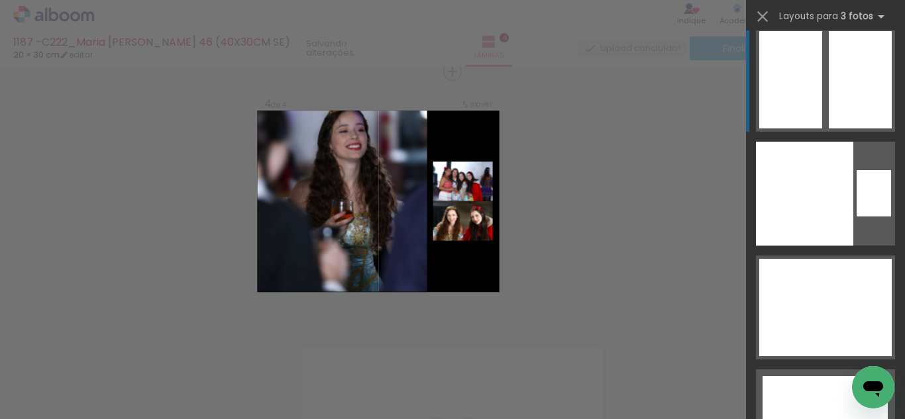
scroll to position [24317, 0]
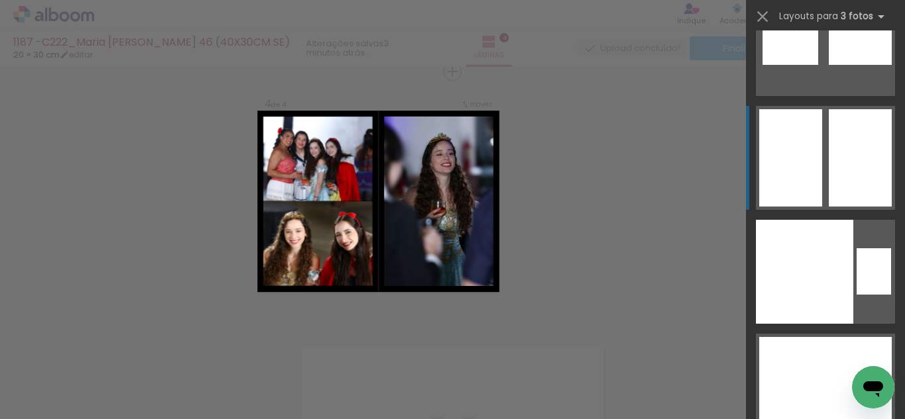
click at [844, 171] on div at bounding box center [860, 157] width 63 height 97
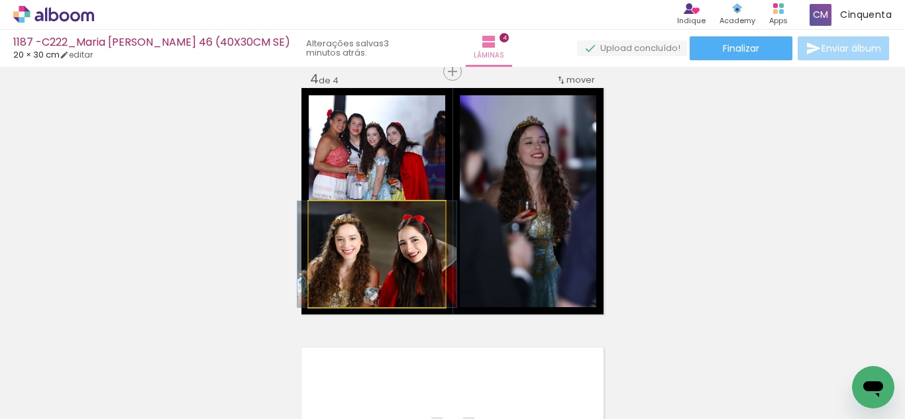
click at [405, 278] on quentale-photo at bounding box center [377, 254] width 136 height 106
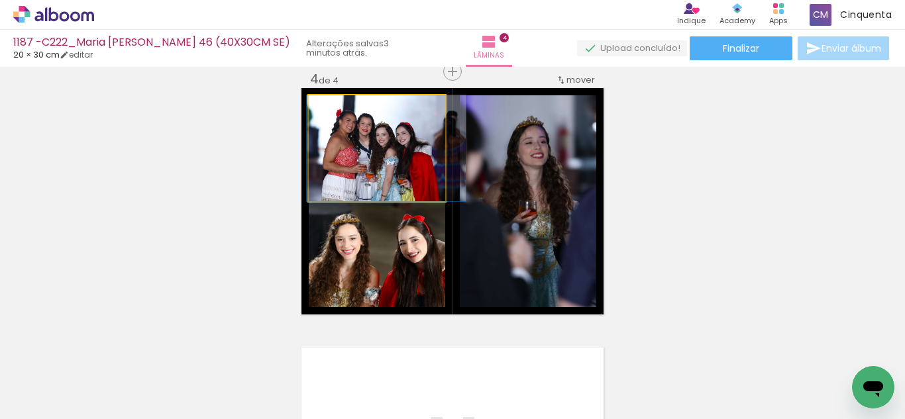
drag, startPoint x: 372, startPoint y: 195, endPoint x: 381, endPoint y: 195, distance: 9.3
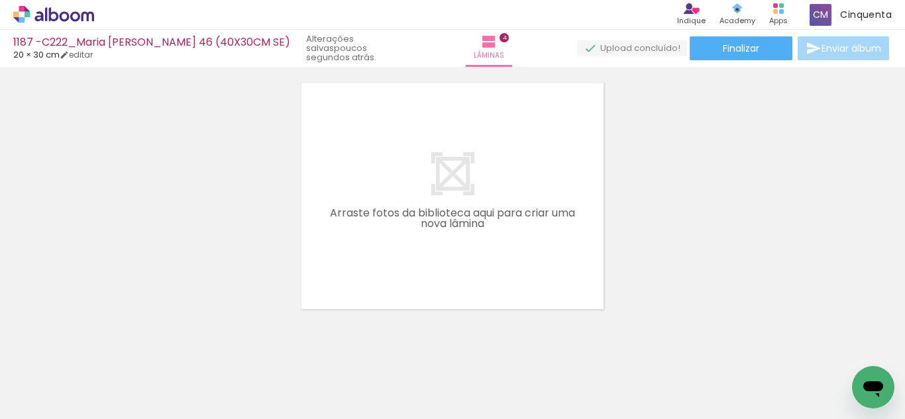
scroll to position [0, 0]
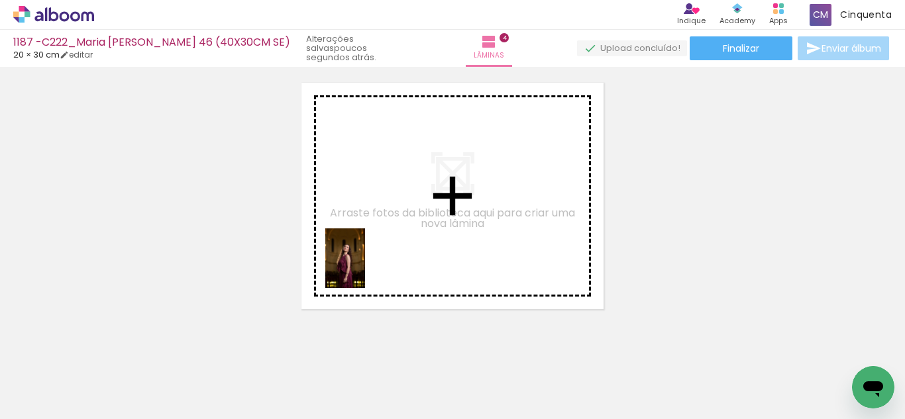
drag, startPoint x: 154, startPoint y: 390, endPoint x: 365, endPoint y: 268, distance: 243.4
click at [365, 268] on quentale-workspace at bounding box center [452, 209] width 905 height 419
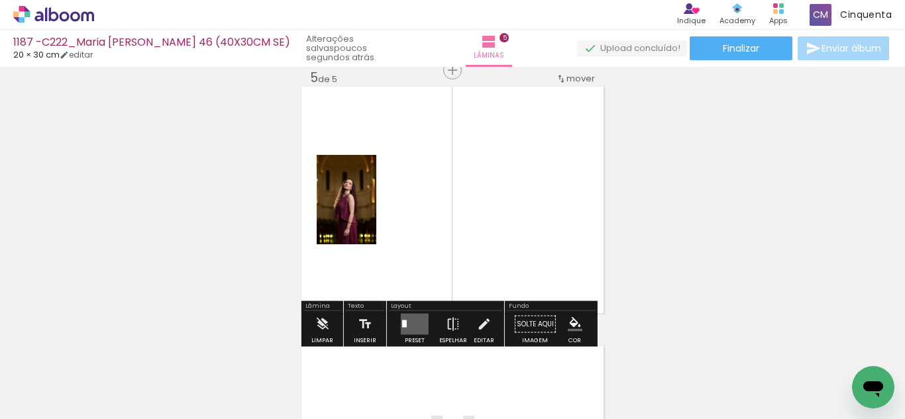
scroll to position [1056, 0]
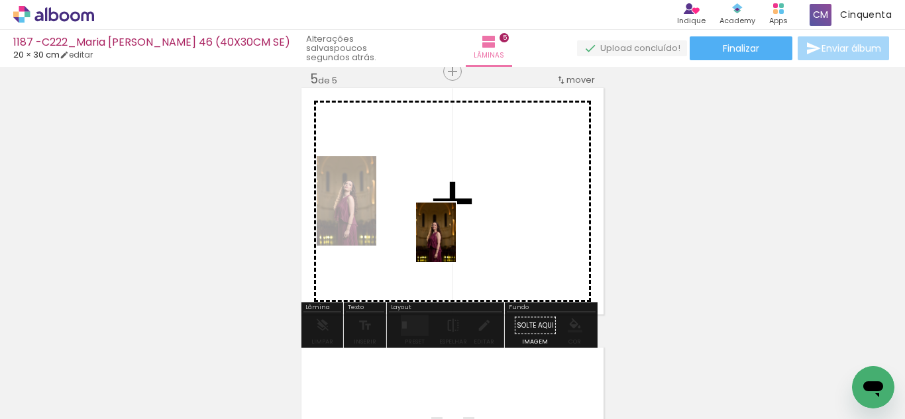
drag, startPoint x: 156, startPoint y: 387, endPoint x: 456, endPoint y: 242, distance: 332.4
click at [456, 242] on quentale-workspace at bounding box center [452, 209] width 905 height 419
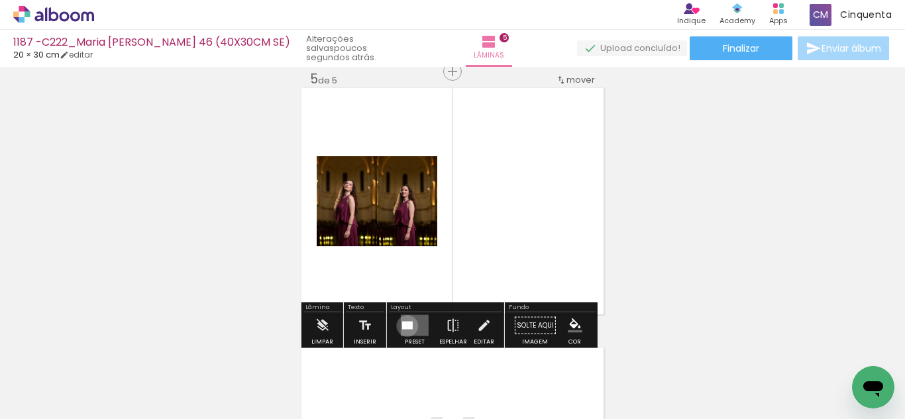
click at [407, 326] on div at bounding box center [409, 326] width 5 height 8
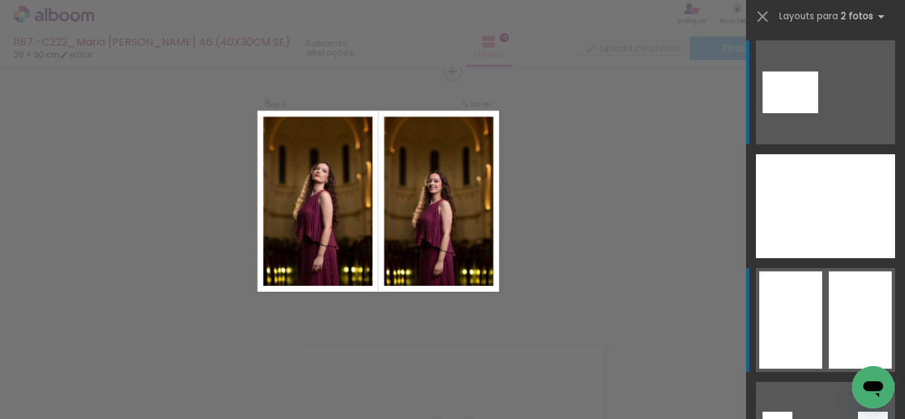
click at [804, 337] on div at bounding box center [790, 320] width 63 height 97
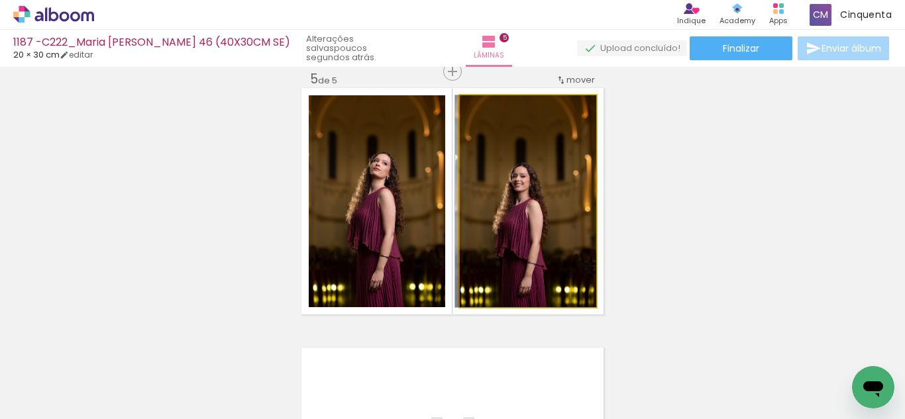
drag, startPoint x: 564, startPoint y: 271, endPoint x: 550, endPoint y: 245, distance: 29.3
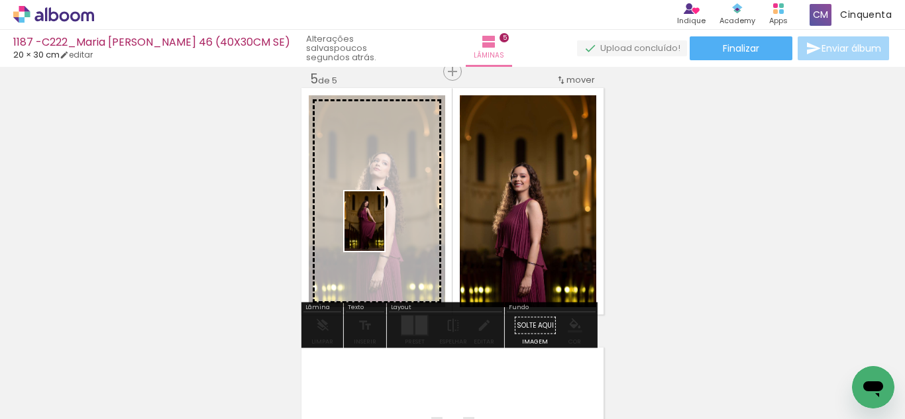
drag, startPoint x: 146, startPoint y: 382, endPoint x: 384, endPoint y: 231, distance: 281.7
click at [384, 231] on quentale-workspace at bounding box center [452, 209] width 905 height 419
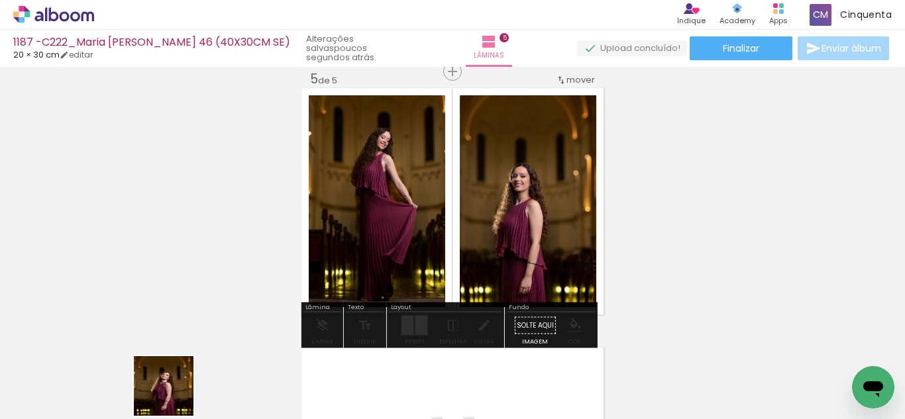
drag, startPoint x: 170, startPoint y: 386, endPoint x: 174, endPoint y: 396, distance: 10.7
click at [0, 0] on slot at bounding box center [0, 0] width 0 height 0
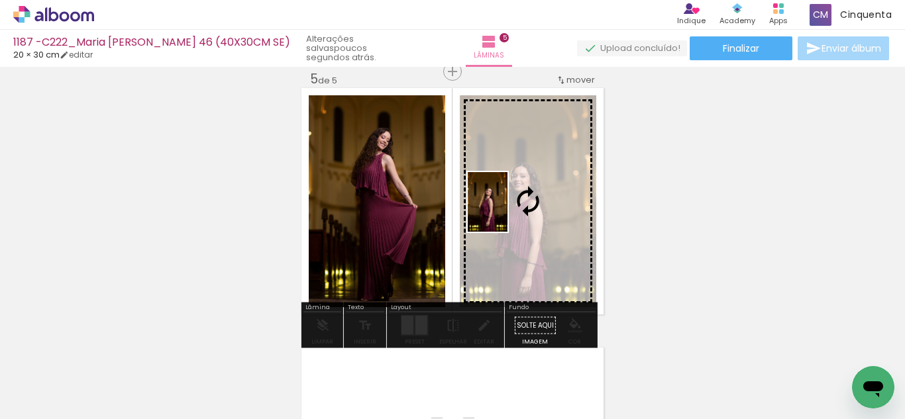
drag, startPoint x: 150, startPoint y: 380, endPoint x: 507, endPoint y: 212, distance: 395.0
click at [507, 212] on quentale-workspace at bounding box center [452, 209] width 905 height 419
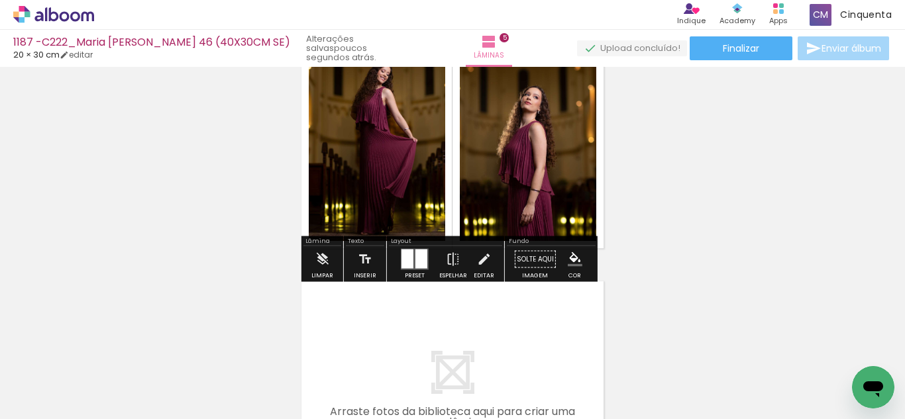
scroll to position [1188, 0]
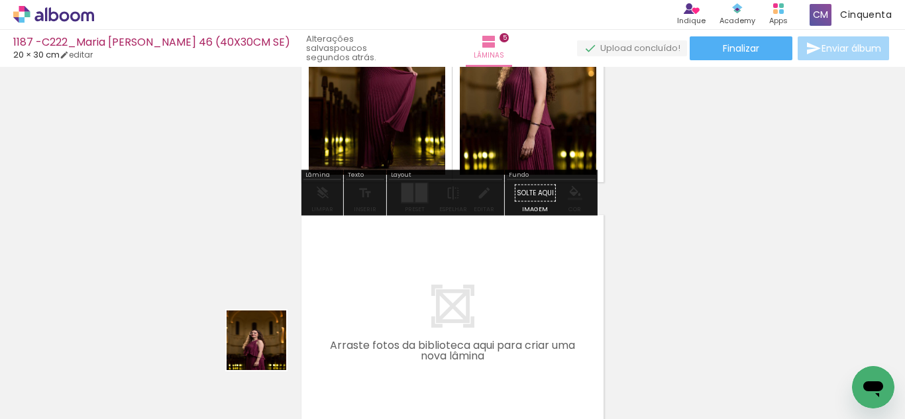
drag, startPoint x: 207, startPoint y: 365, endPoint x: 242, endPoint y: 358, distance: 35.7
click at [342, 333] on quentale-workspace at bounding box center [452, 209] width 905 height 419
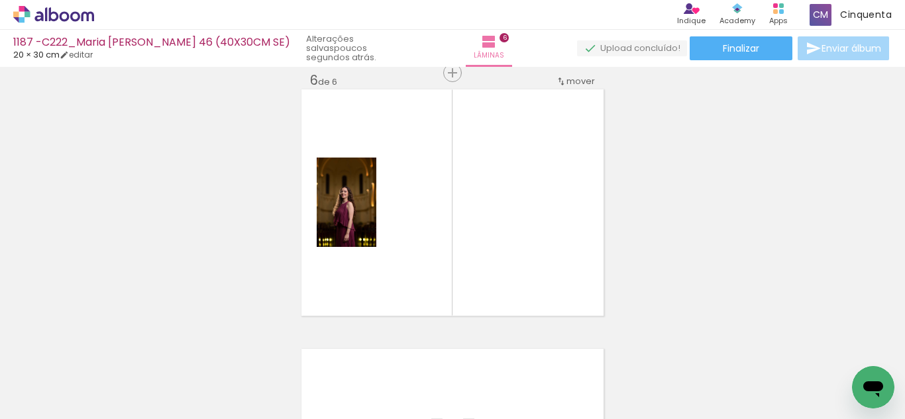
scroll to position [1316, 0]
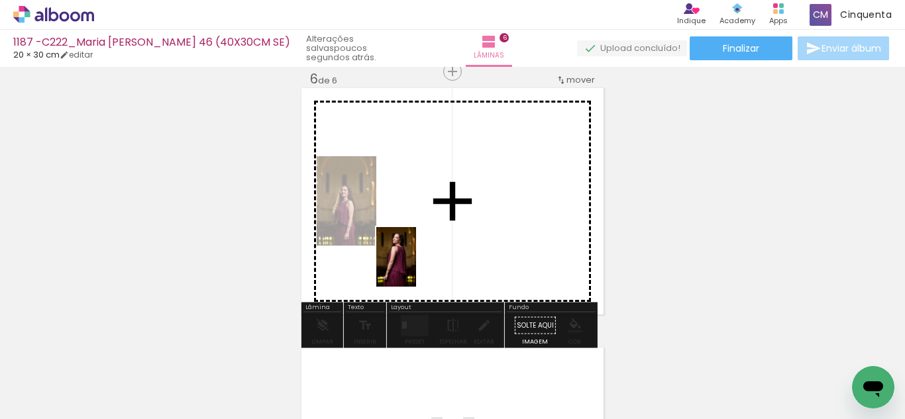
drag, startPoint x: 134, startPoint y: 378, endPoint x: 416, endPoint y: 267, distance: 303.1
click at [416, 267] on quentale-workspace at bounding box center [452, 209] width 905 height 419
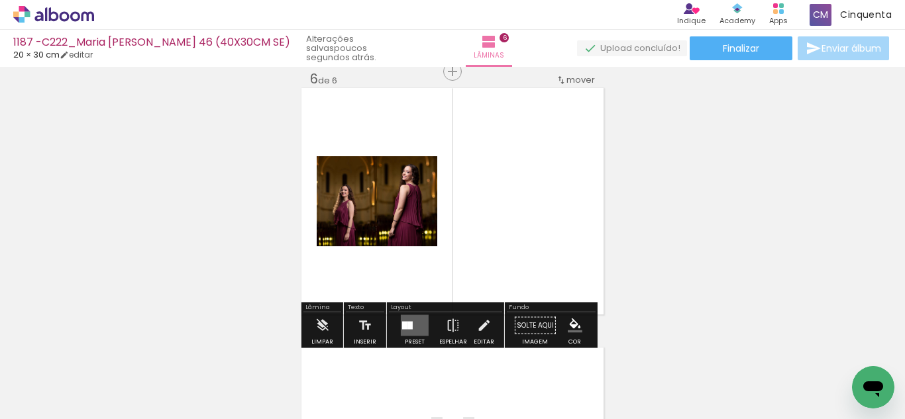
click at [407, 327] on div at bounding box center [409, 326] width 5 height 8
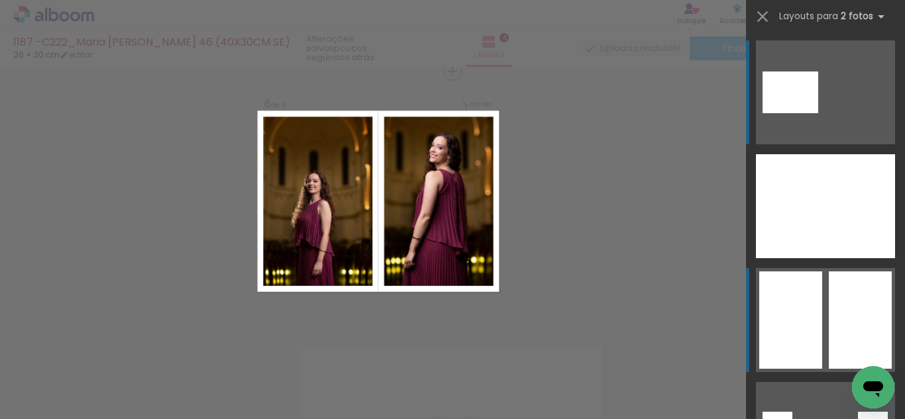
click at [818, 289] on quentale-layouter at bounding box center [825, 320] width 139 height 104
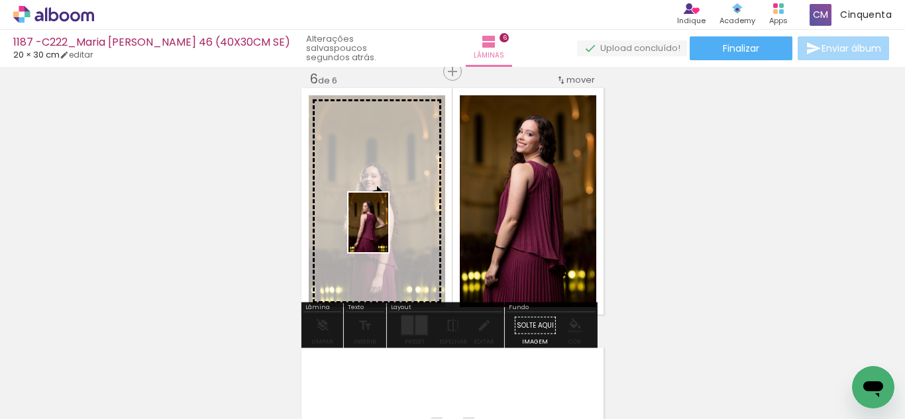
drag, startPoint x: 145, startPoint y: 383, endPoint x: 388, endPoint y: 233, distance: 285.9
click at [388, 233] on quentale-workspace at bounding box center [452, 209] width 905 height 419
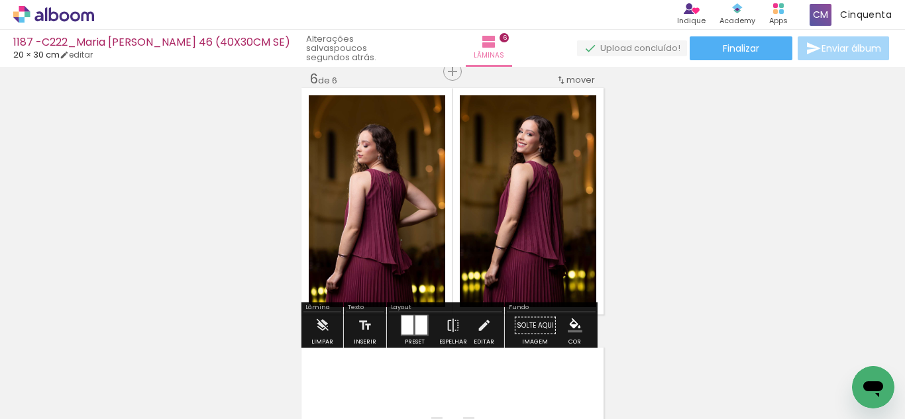
click at [568, 322] on iron-icon "color picker" at bounding box center [575, 326] width 15 height 15
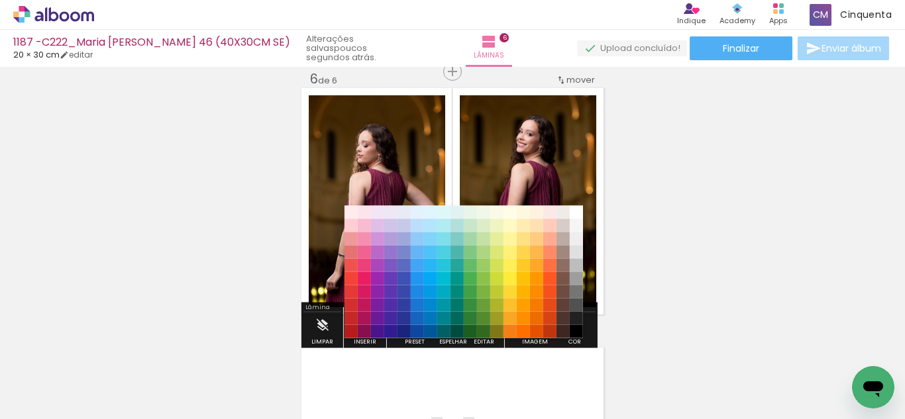
click at [575, 316] on paper-item "#212121" at bounding box center [576, 318] width 13 height 13
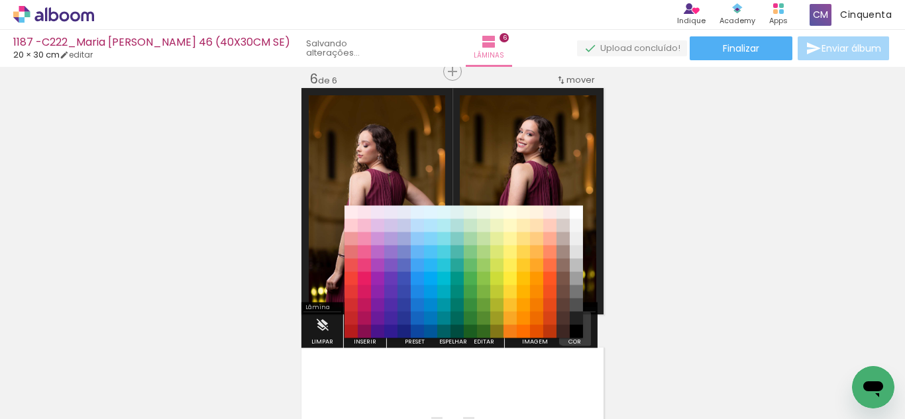
click at [574, 323] on iron-icon "color picker" at bounding box center [575, 326] width 15 height 15
click at [576, 331] on paper-item "#000000" at bounding box center [576, 331] width 13 height 13
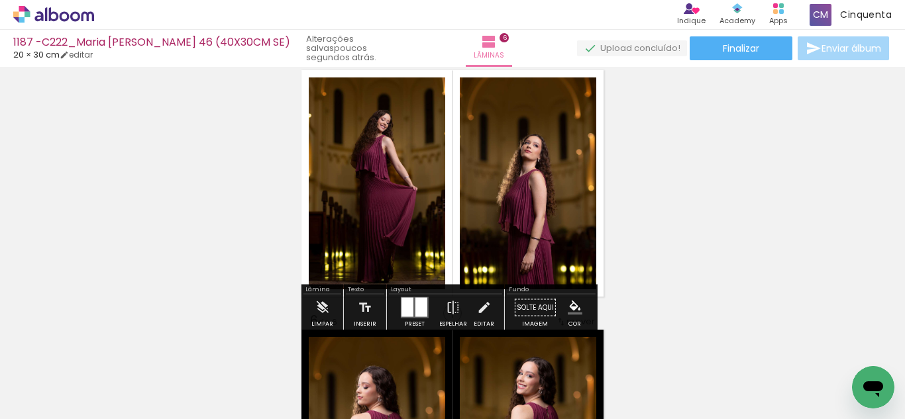
scroll to position [1051, 0]
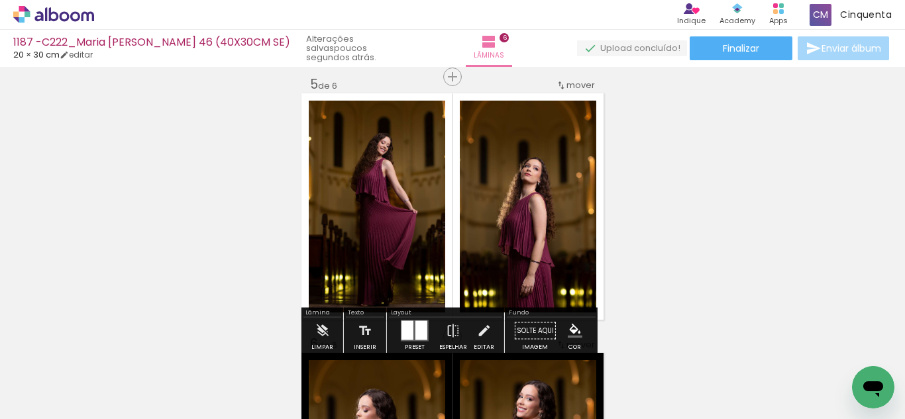
click at [574, 327] on iron-icon "color picker" at bounding box center [575, 331] width 15 height 15
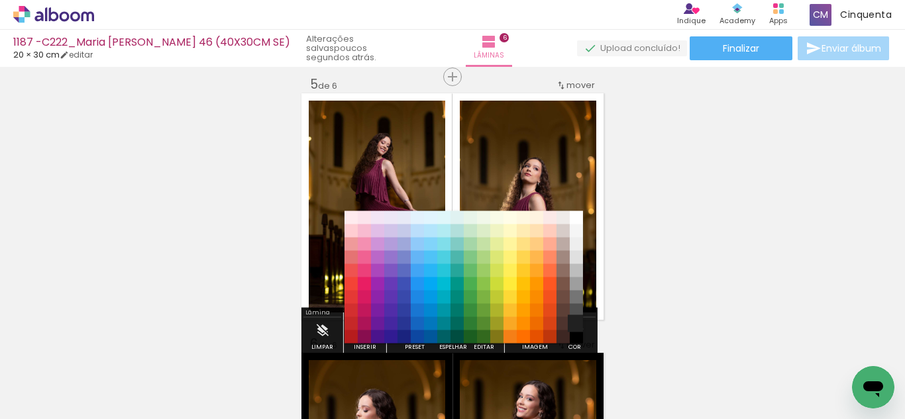
click at [575, 331] on paper-item "#000000" at bounding box center [576, 337] width 13 height 13
click at [574, 326] on paper-item "#212121" at bounding box center [576, 323] width 13 height 13
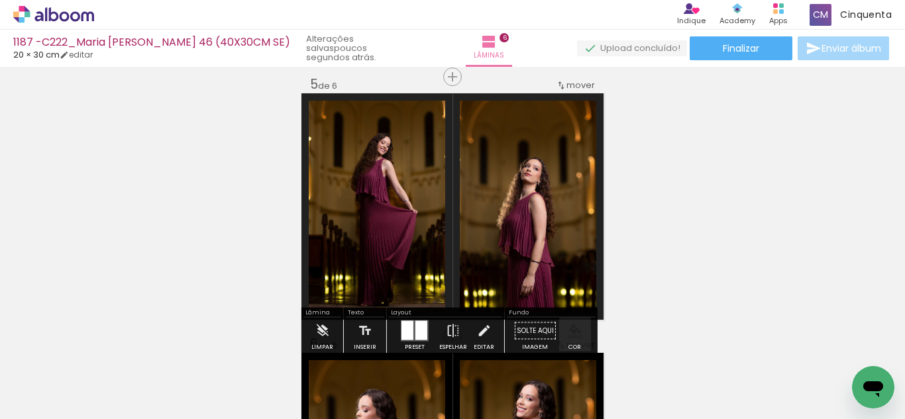
click at [574, 327] on iron-icon "color picker" at bounding box center [575, 331] width 15 height 15
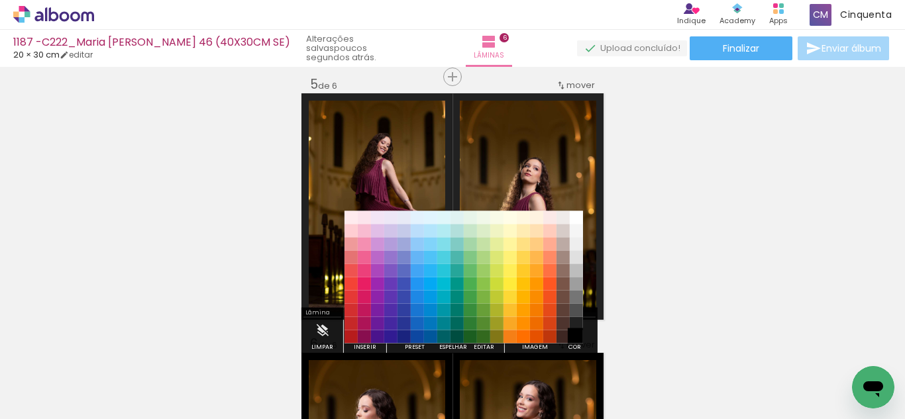
click at [574, 331] on paper-item "#000000" at bounding box center [576, 337] width 13 height 13
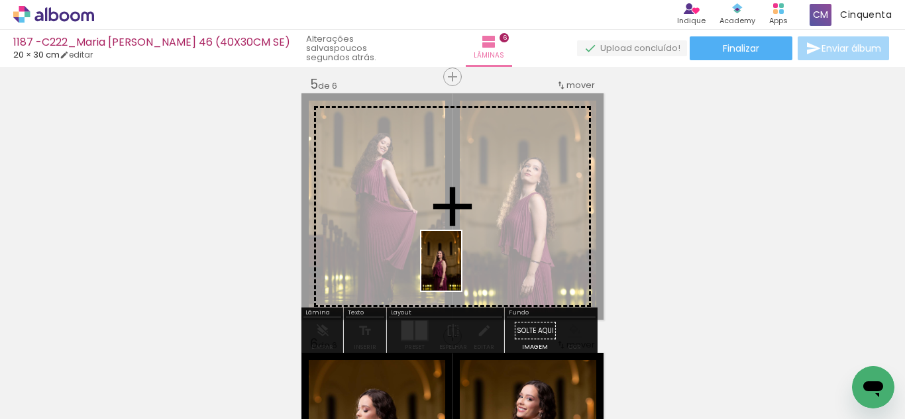
drag, startPoint x: 159, startPoint y: 363, endPoint x: 469, endPoint y: 246, distance: 331.4
click at [474, 245] on quentale-workspace at bounding box center [452, 209] width 905 height 419
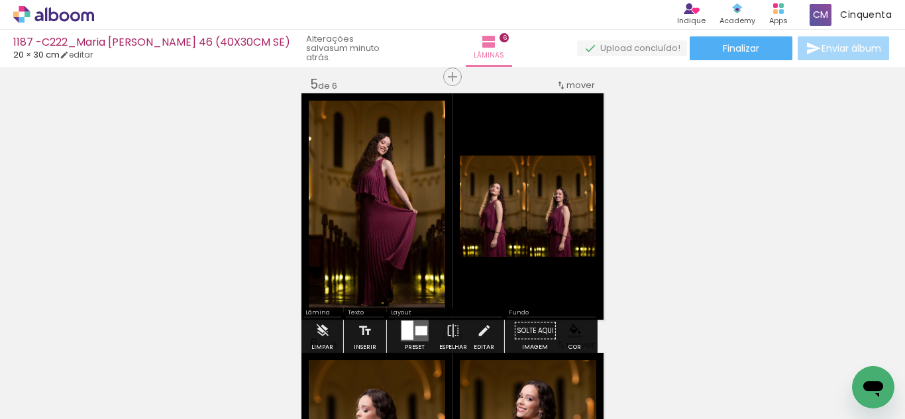
click at [418, 319] on div at bounding box center [415, 331] width 36 height 26
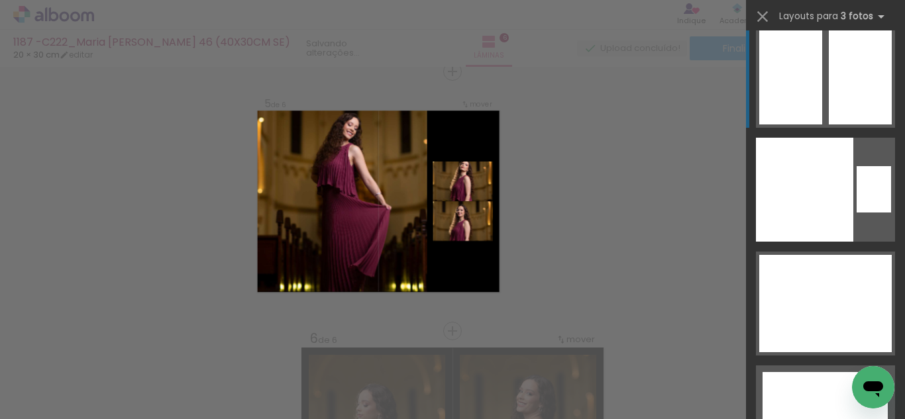
scroll to position [24317, 0]
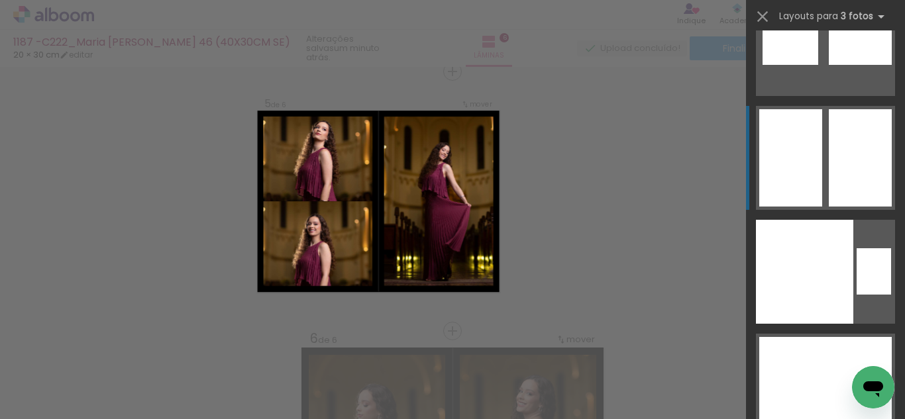
click at [831, 144] on div at bounding box center [860, 157] width 63 height 97
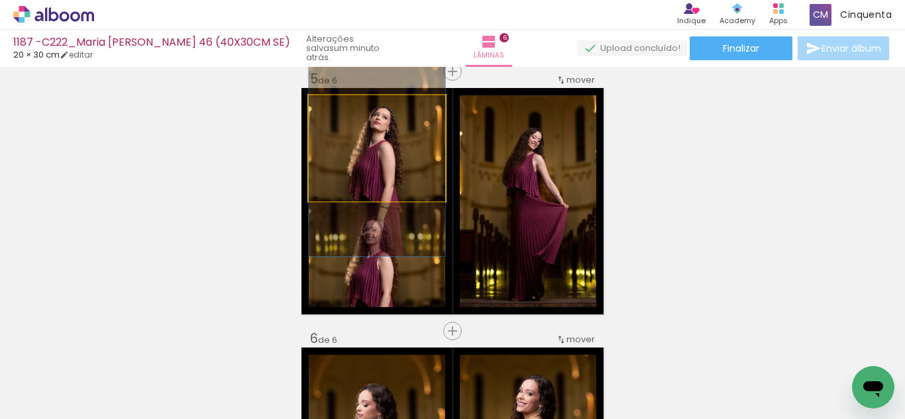
drag, startPoint x: 350, startPoint y: 193, endPoint x: 342, endPoint y: 199, distance: 9.4
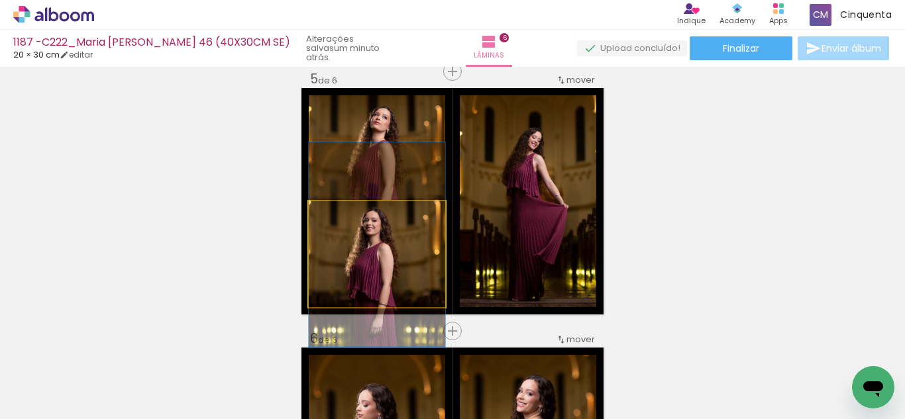
drag, startPoint x: 382, startPoint y: 282, endPoint x: 385, endPoint y: 272, distance: 9.6
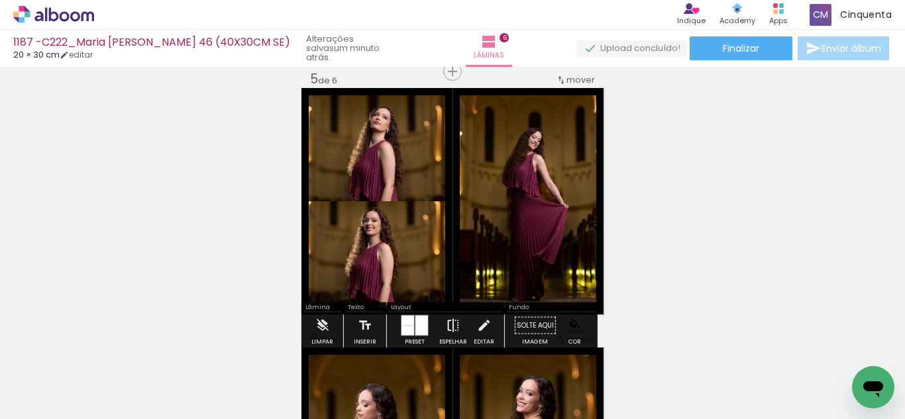
click at [456, 329] on iron-icon at bounding box center [453, 326] width 15 height 26
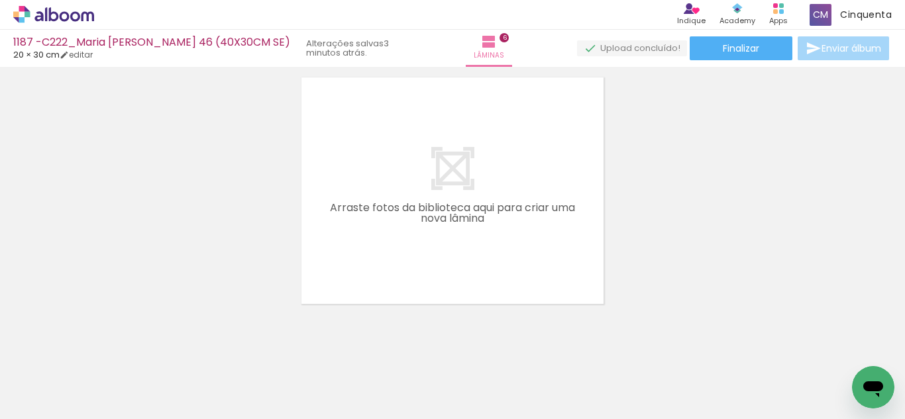
scroll to position [0, 3444]
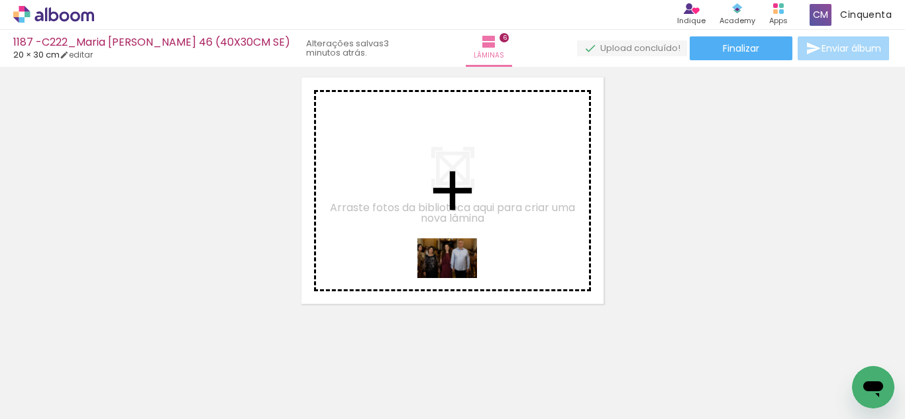
drag, startPoint x: 403, startPoint y: 399, endPoint x: 454, endPoint y: 233, distance: 173.9
click at [454, 233] on quentale-workspace at bounding box center [452, 209] width 905 height 419
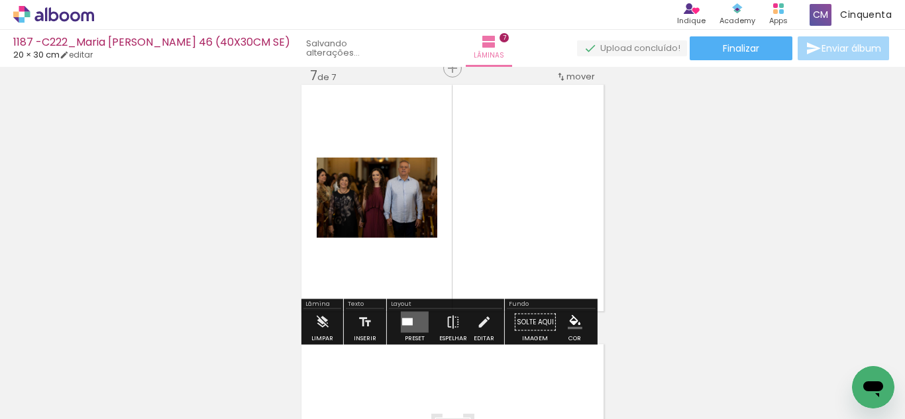
scroll to position [1575, 0]
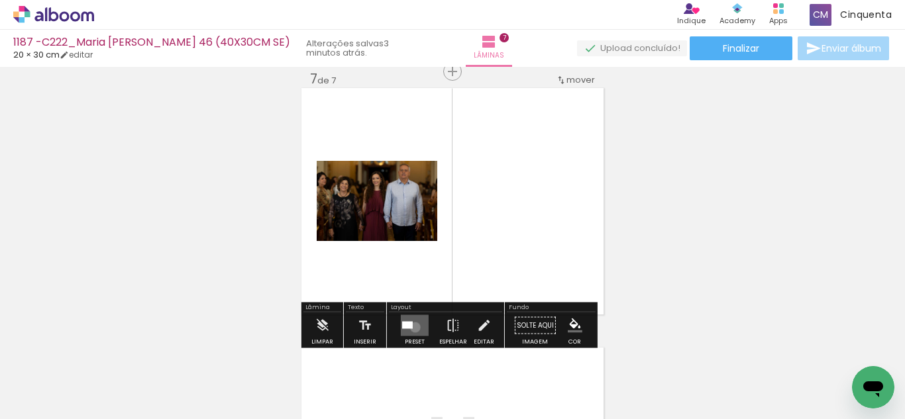
click at [409, 328] on quentale-layouter at bounding box center [415, 325] width 28 height 21
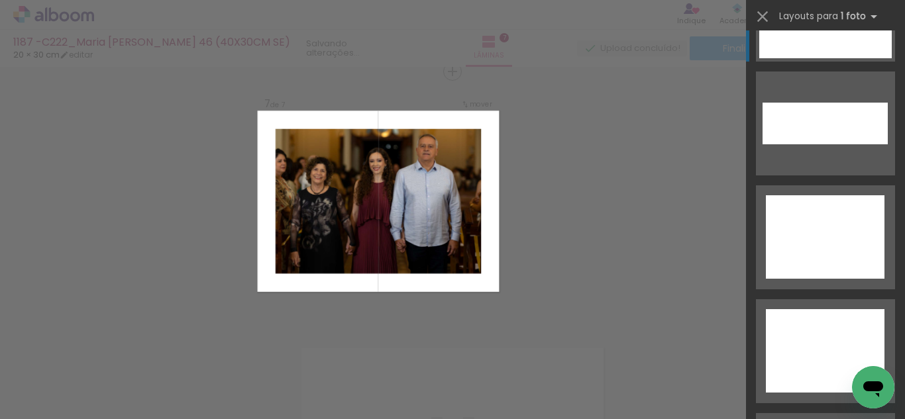
scroll to position [6110, 0]
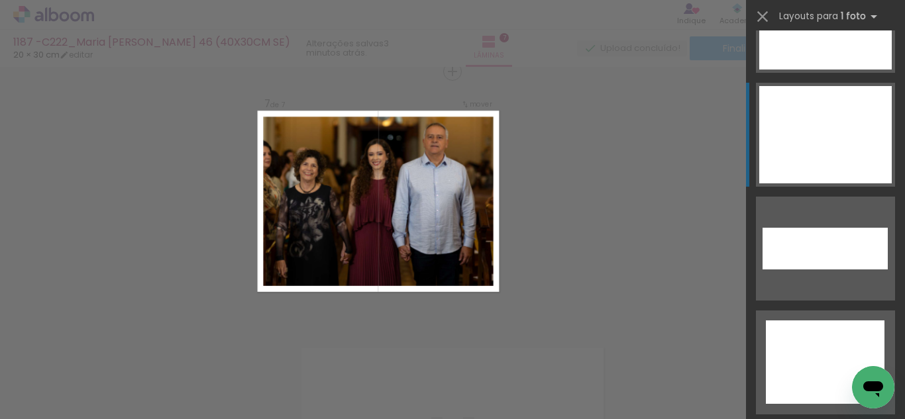
click at [803, 146] on div at bounding box center [825, 134] width 132 height 97
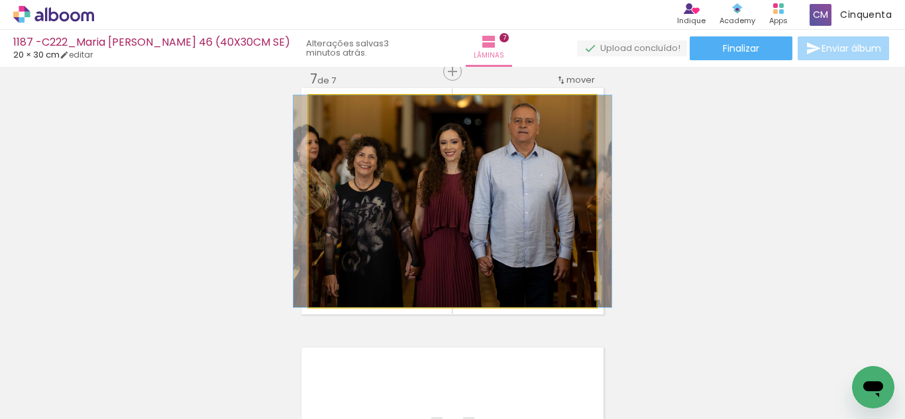
click at [480, 278] on quentale-photo at bounding box center [452, 201] width 287 height 212
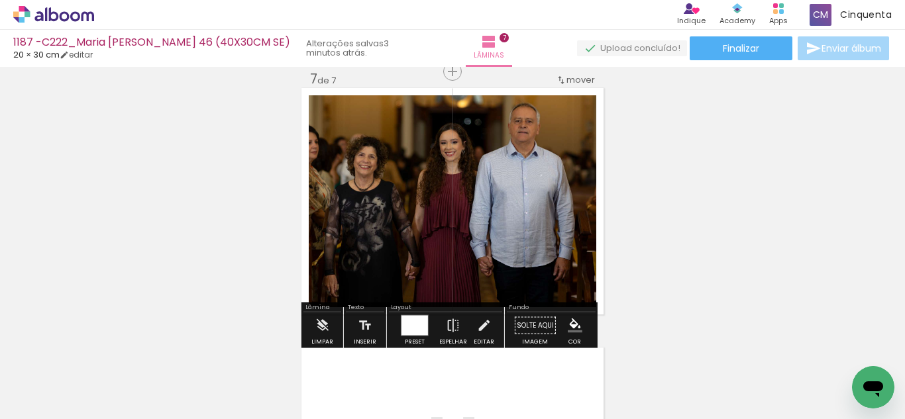
click at [564, 322] on paper-menu-button "#ffebee #ffcdd2 #ef9a9a #e57373 #ef5350 #f44336 #e53935 #d32f2f #c62828 #b71c1c…" at bounding box center [574, 325] width 25 height 25
click at [580, 319] on paper-menu-button "#ffebee #ffcdd2 #ef9a9a #e57373 #ef5350 #f44336 #e53935 #d32f2f #c62828 #b71c1c…" at bounding box center [574, 325] width 25 height 25
click at [572, 319] on iron-icon "color picker" at bounding box center [575, 326] width 15 height 15
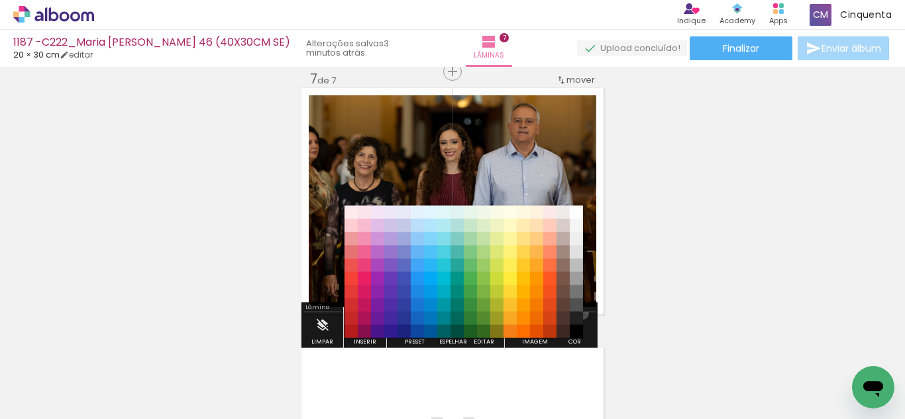
click at [578, 313] on paper-item "#212121" at bounding box center [576, 318] width 13 height 13
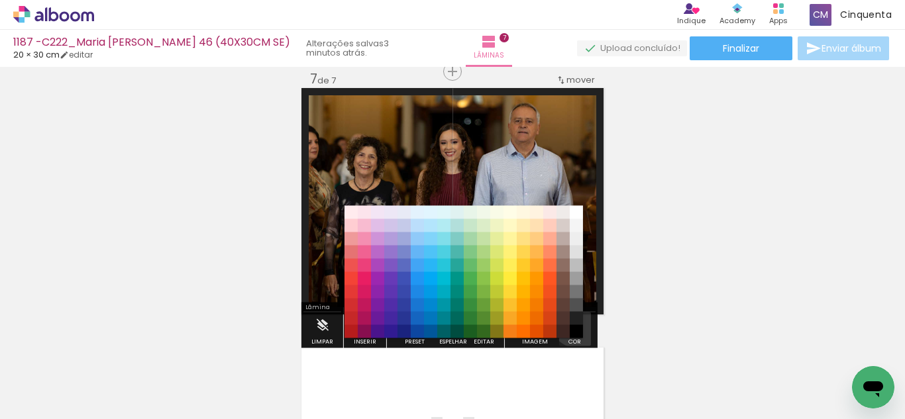
click at [570, 325] on iron-icon "color picker" at bounding box center [575, 326] width 15 height 15
click at [574, 331] on paper-item "#000000" at bounding box center [576, 331] width 13 height 13
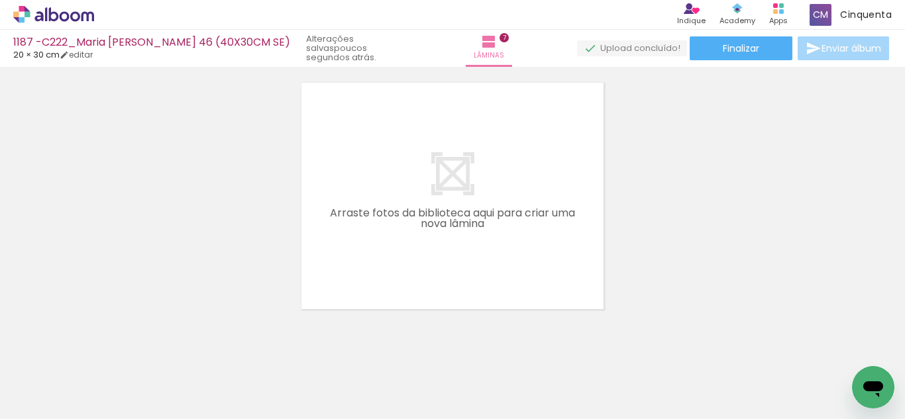
scroll to position [0, 0]
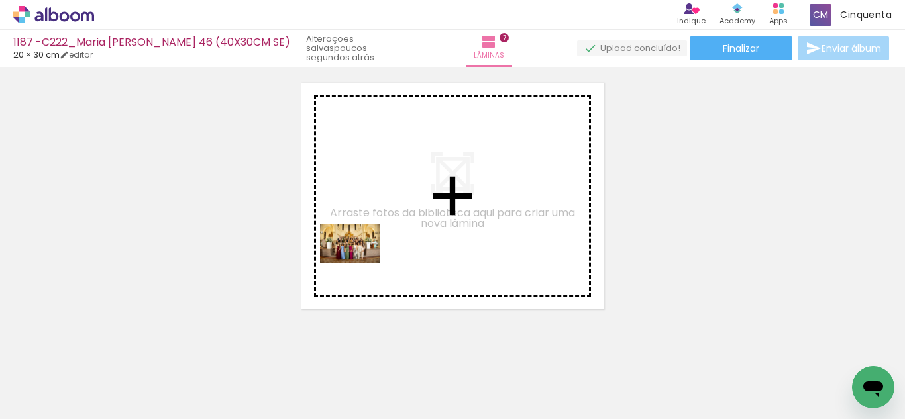
drag, startPoint x: 218, startPoint y: 380, endPoint x: 360, endPoint y: 264, distance: 183.5
click at [360, 264] on quentale-workspace at bounding box center [452, 209] width 905 height 419
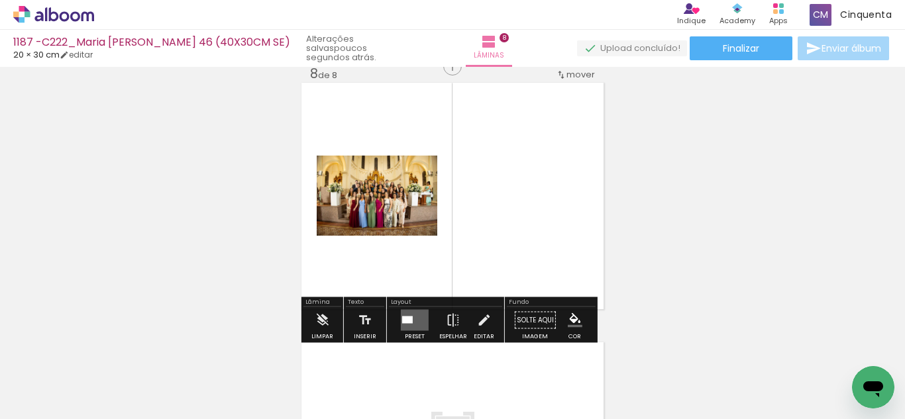
scroll to position [1835, 0]
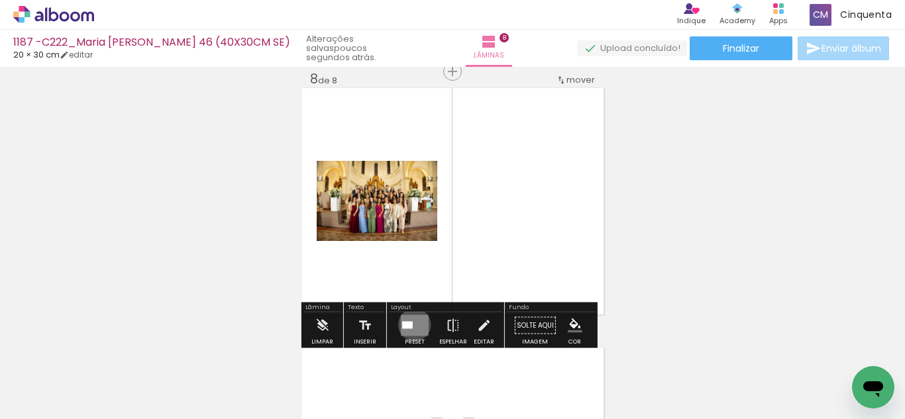
click at [411, 325] on quentale-layouter at bounding box center [415, 325] width 28 height 21
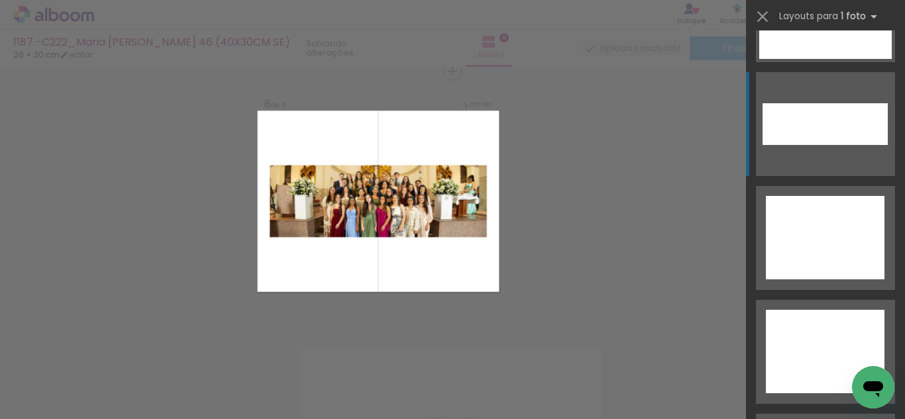
scroll to position [6135, 0]
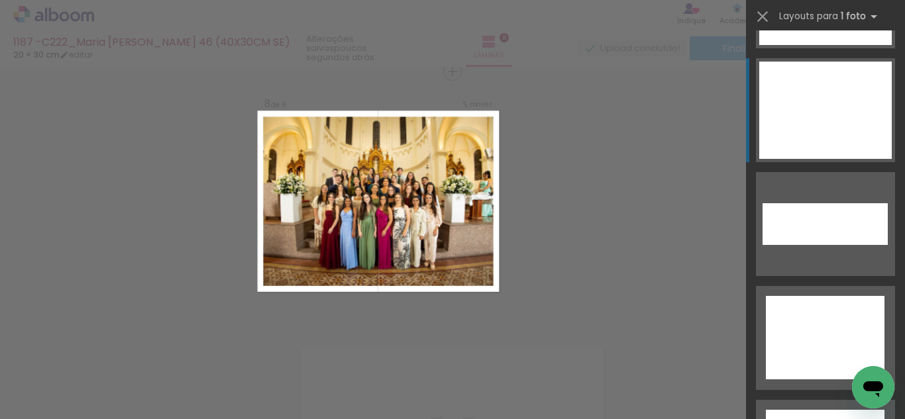
click at [813, 107] on div at bounding box center [825, 110] width 132 height 97
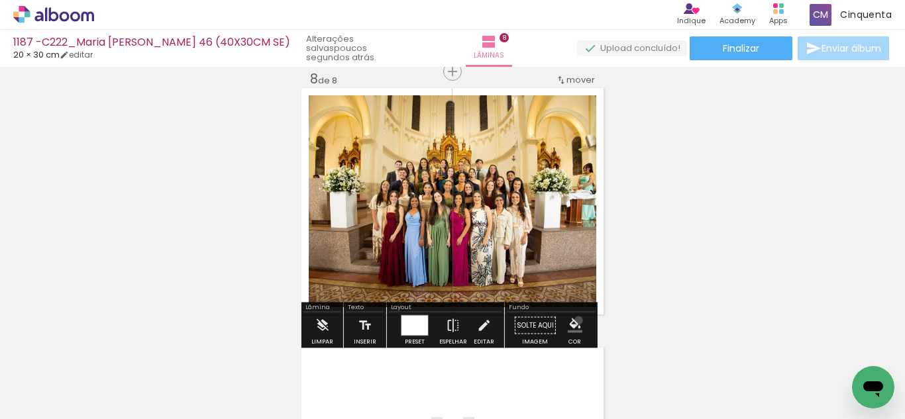
click at [573, 321] on iron-icon "color picker" at bounding box center [575, 326] width 15 height 15
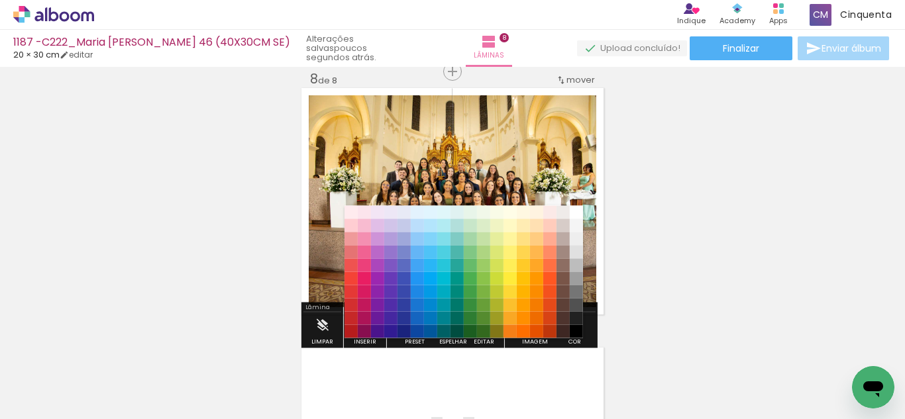
click at [572, 316] on paper-item "#212121" at bounding box center [576, 318] width 13 height 13
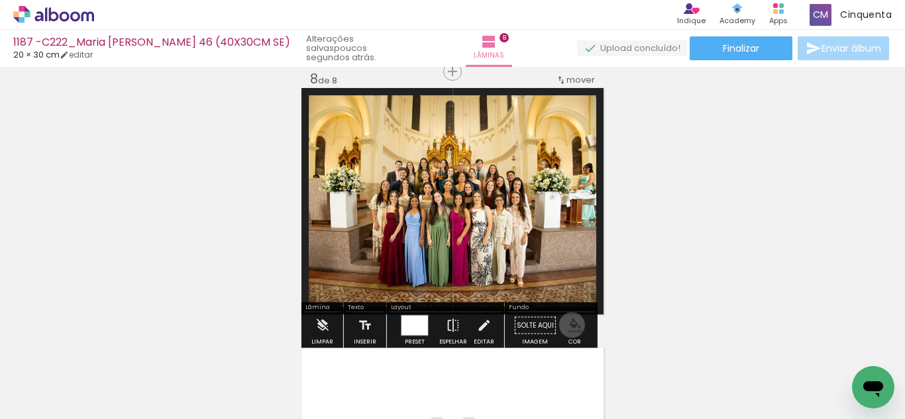
click at [568, 325] on iron-icon "color picker" at bounding box center [575, 326] width 15 height 15
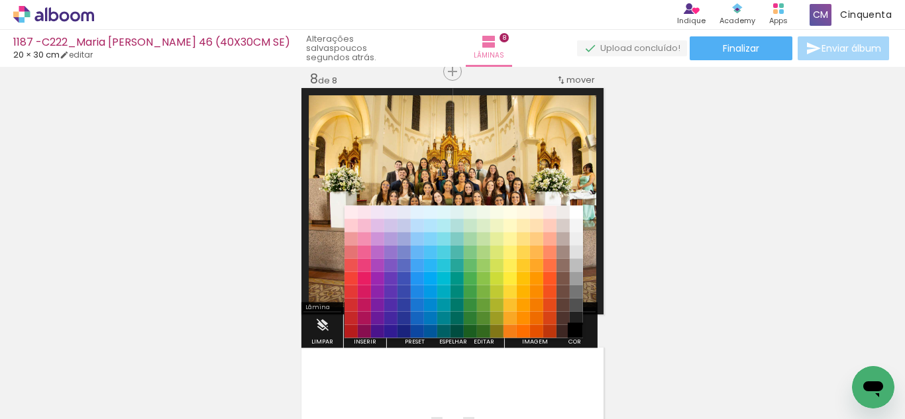
click at [574, 329] on paper-item "#000000" at bounding box center [576, 331] width 13 height 13
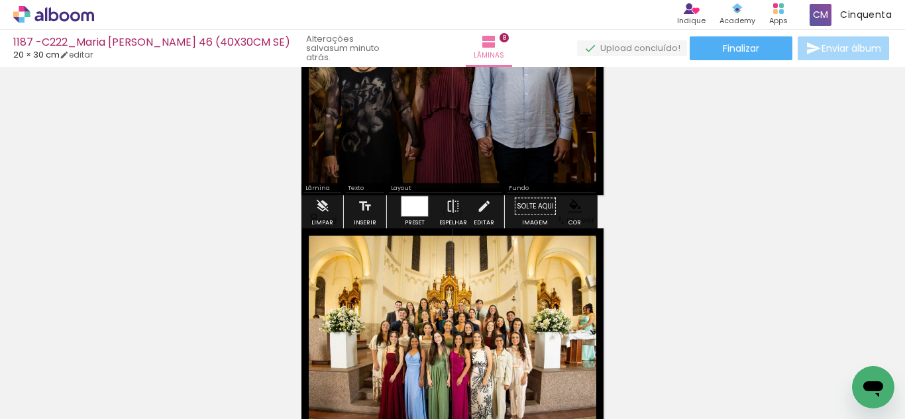
scroll to position [1769, 0]
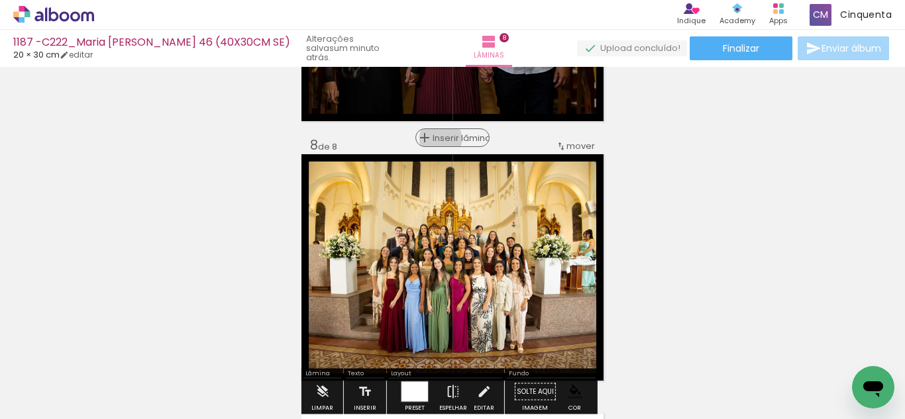
click at [447, 138] on span "Inserir lâmina" at bounding box center [459, 138] width 52 height 9
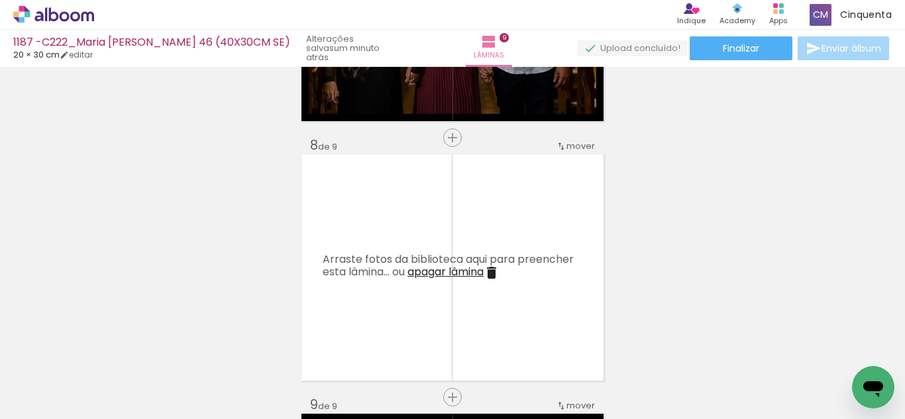
scroll to position [0, 1510]
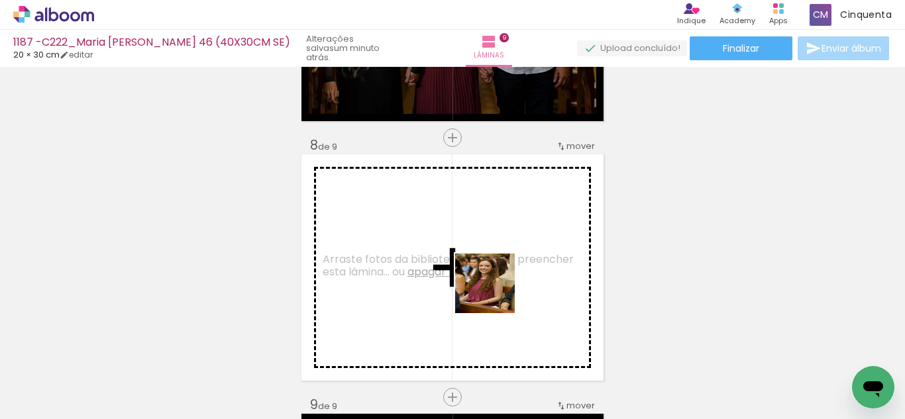
drag, startPoint x: 531, startPoint y: 341, endPoint x: 495, endPoint y: 293, distance: 60.0
click at [495, 293] on quentale-workspace at bounding box center [452, 209] width 905 height 419
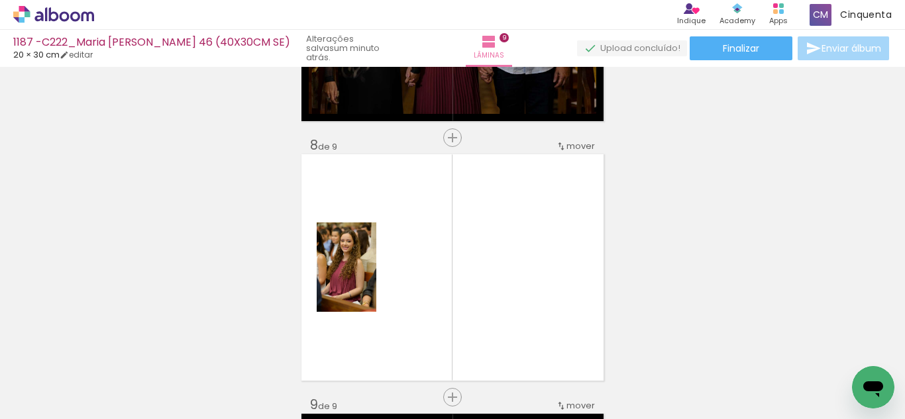
scroll to position [0, 3188]
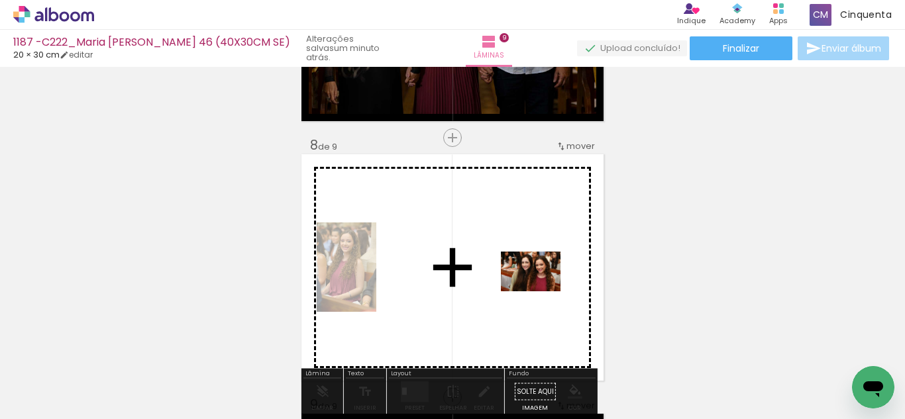
drag, startPoint x: 507, startPoint y: 395, endPoint x: 535, endPoint y: 291, distance: 107.0
click at [535, 291] on quentale-workspace at bounding box center [452, 209] width 905 height 419
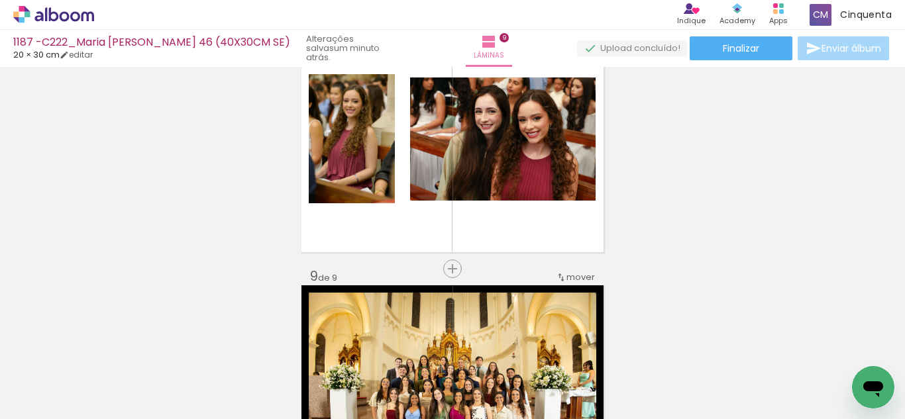
scroll to position [1901, 0]
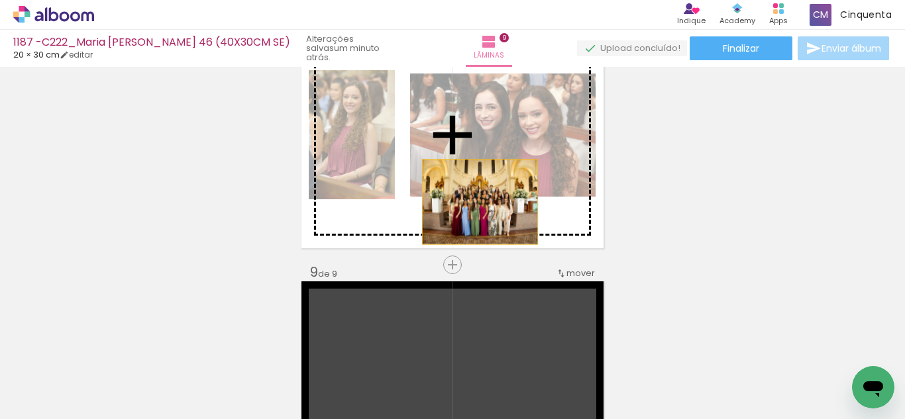
drag, startPoint x: 474, startPoint y: 324, endPoint x: 475, endPoint y: 202, distance: 121.9
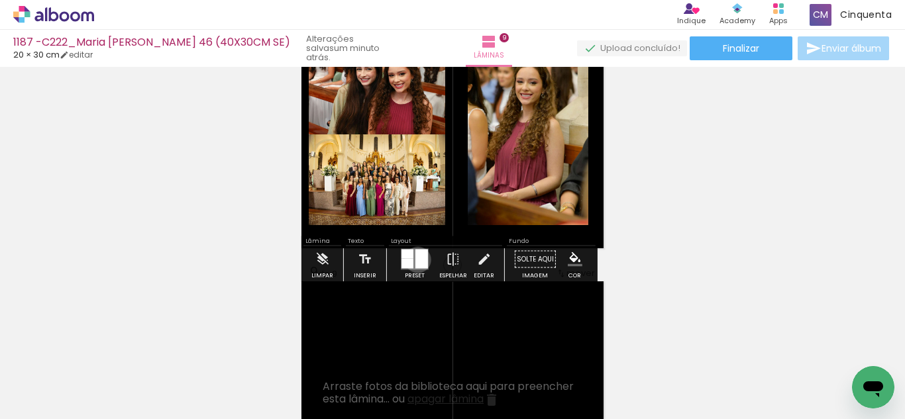
click at [415, 260] on div at bounding box center [421, 259] width 13 height 19
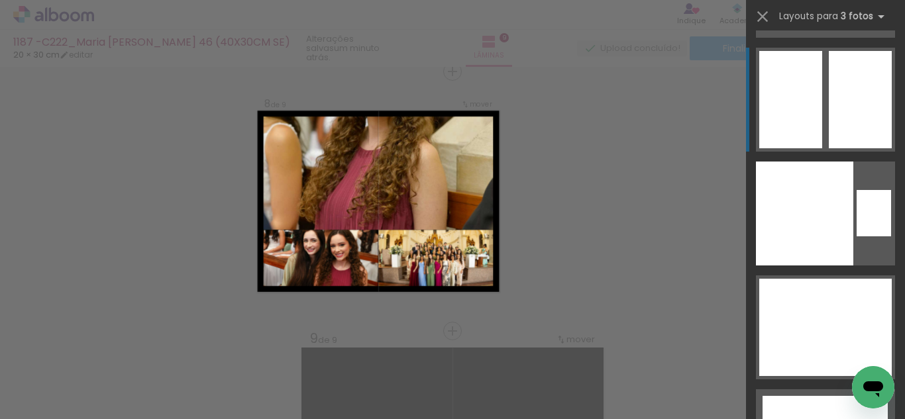
scroll to position [24317, 0]
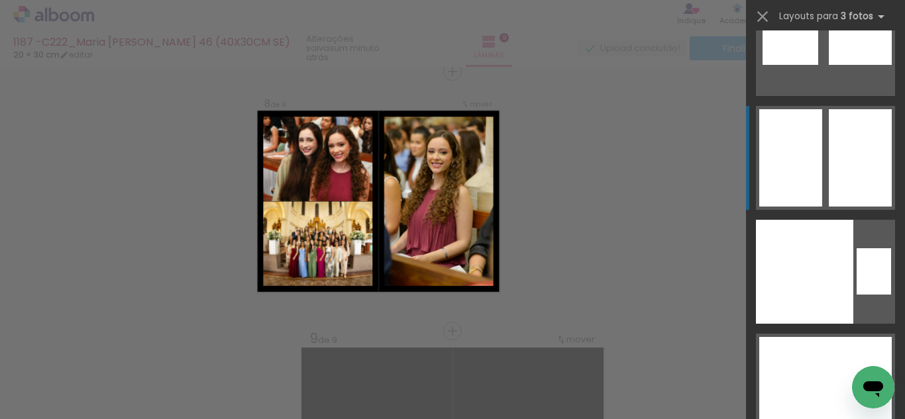
click at [786, 160] on div at bounding box center [790, 182] width 63 height 49
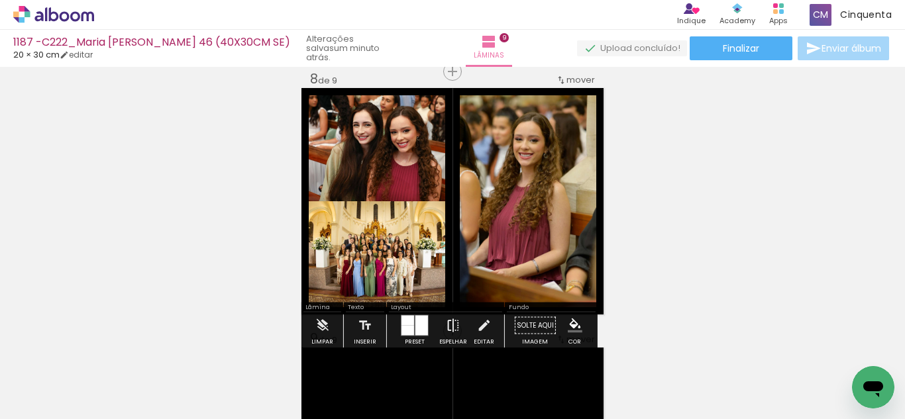
click at [446, 323] on iron-icon at bounding box center [453, 326] width 15 height 26
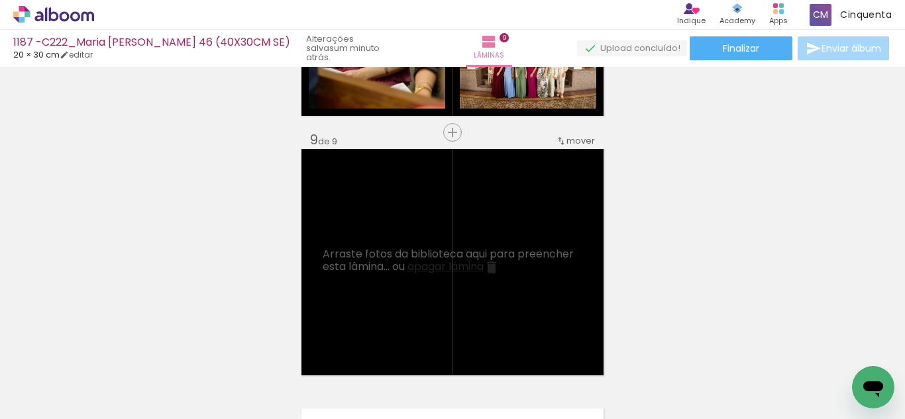
scroll to position [0, 0]
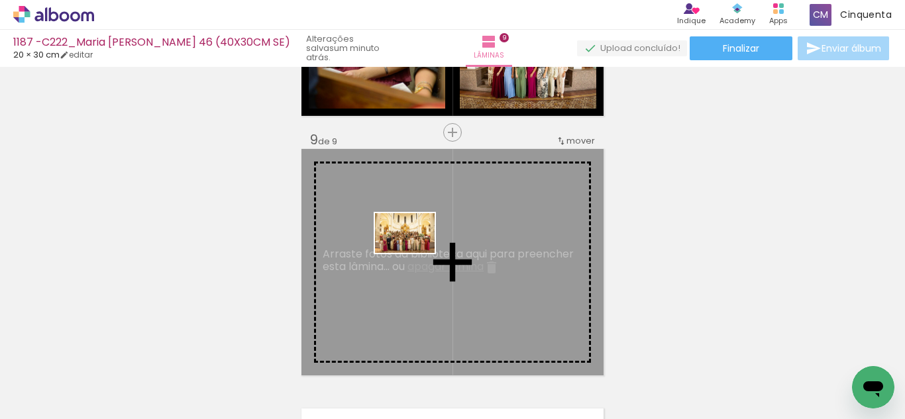
drag, startPoint x: 195, startPoint y: 343, endPoint x: 418, endPoint y: 252, distance: 240.4
click at [418, 252] on quentale-workspace at bounding box center [452, 209] width 905 height 419
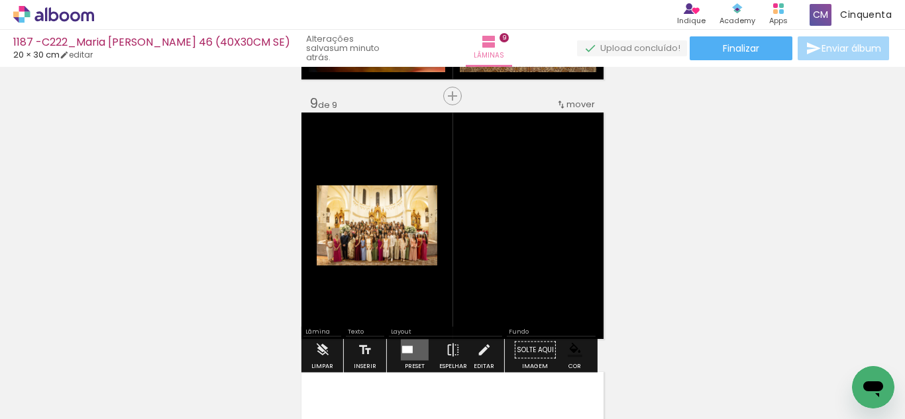
scroll to position [2100, 0]
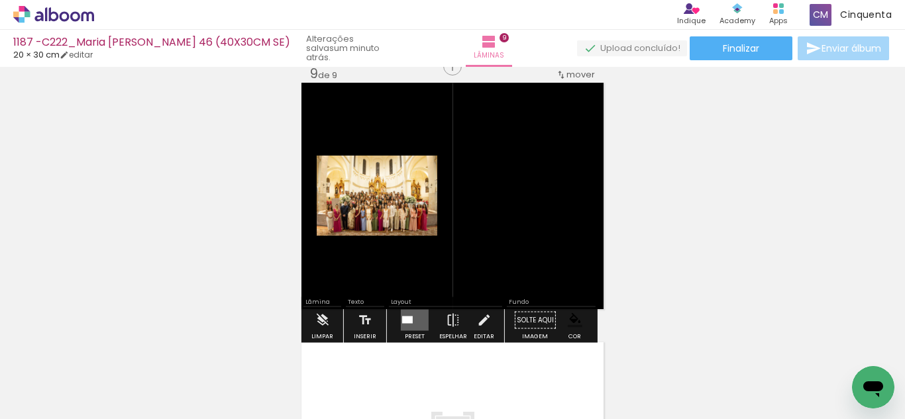
click at [423, 334] on paper-button "Preset" at bounding box center [414, 324] width 42 height 34
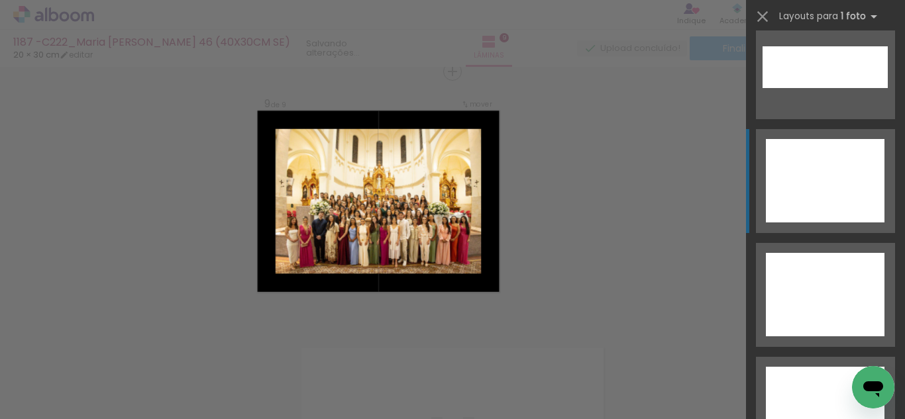
scroll to position [6201, 0]
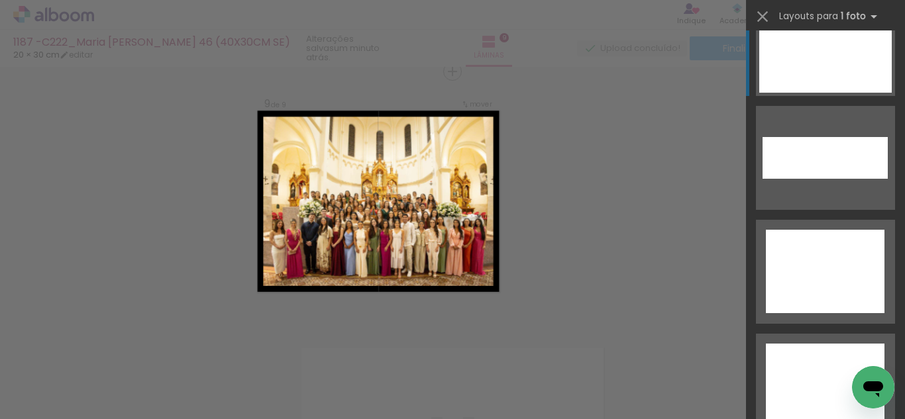
click at [772, 83] on div at bounding box center [825, 43] width 132 height 97
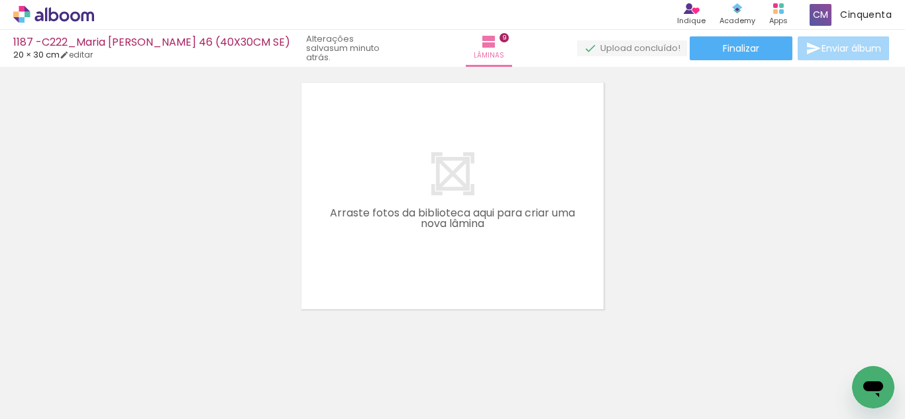
scroll to position [0, 0]
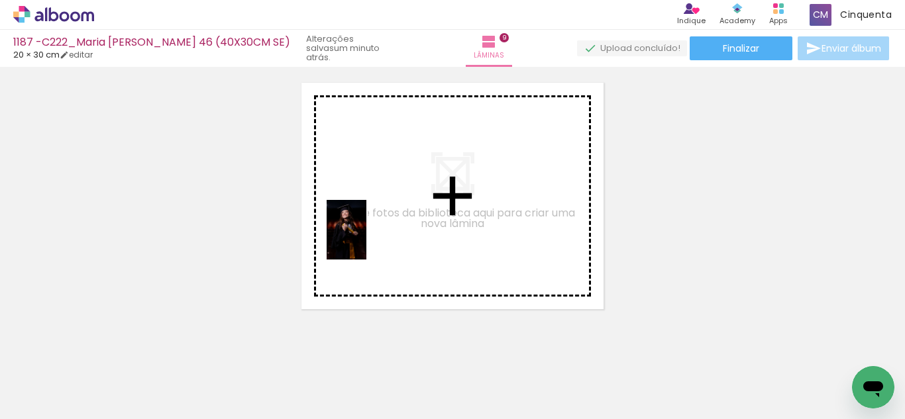
drag, startPoint x: 144, startPoint y: 371, endPoint x: 335, endPoint y: 268, distance: 216.7
click at [373, 235] on quentale-workspace at bounding box center [452, 209] width 905 height 419
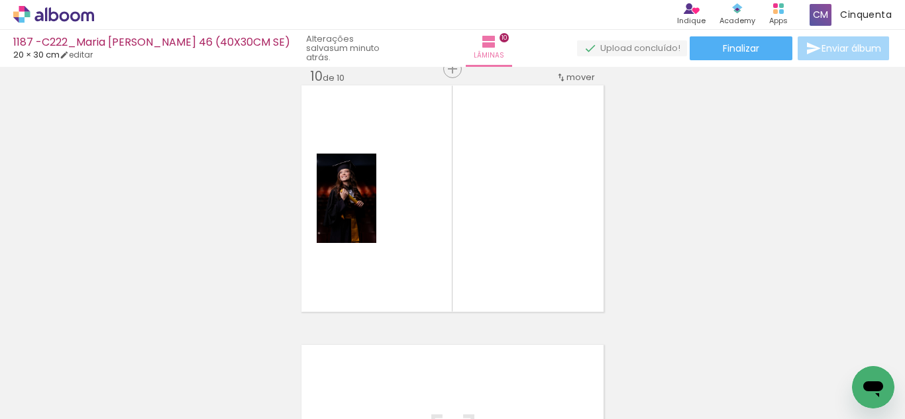
scroll to position [2354, 0]
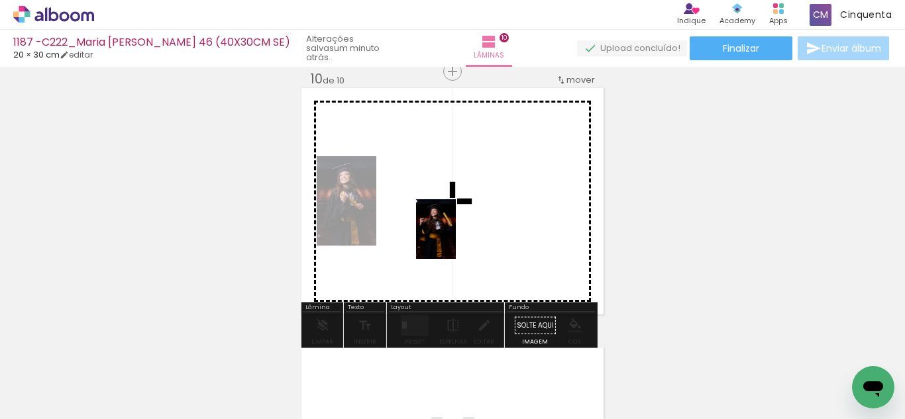
drag, startPoint x: 153, startPoint y: 367, endPoint x: 443, endPoint y: 282, distance: 301.8
click at [461, 235] on quentale-workspace at bounding box center [452, 209] width 905 height 419
